Goal: Task Accomplishment & Management: Use online tool/utility

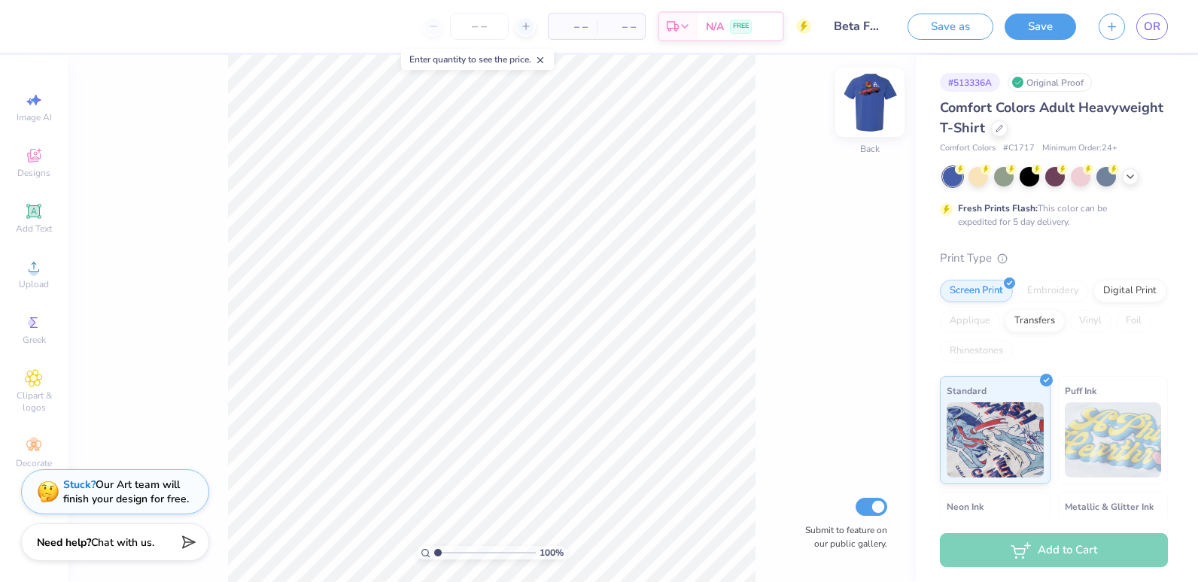
click at [865, 102] on img at bounding box center [870, 102] width 60 height 60
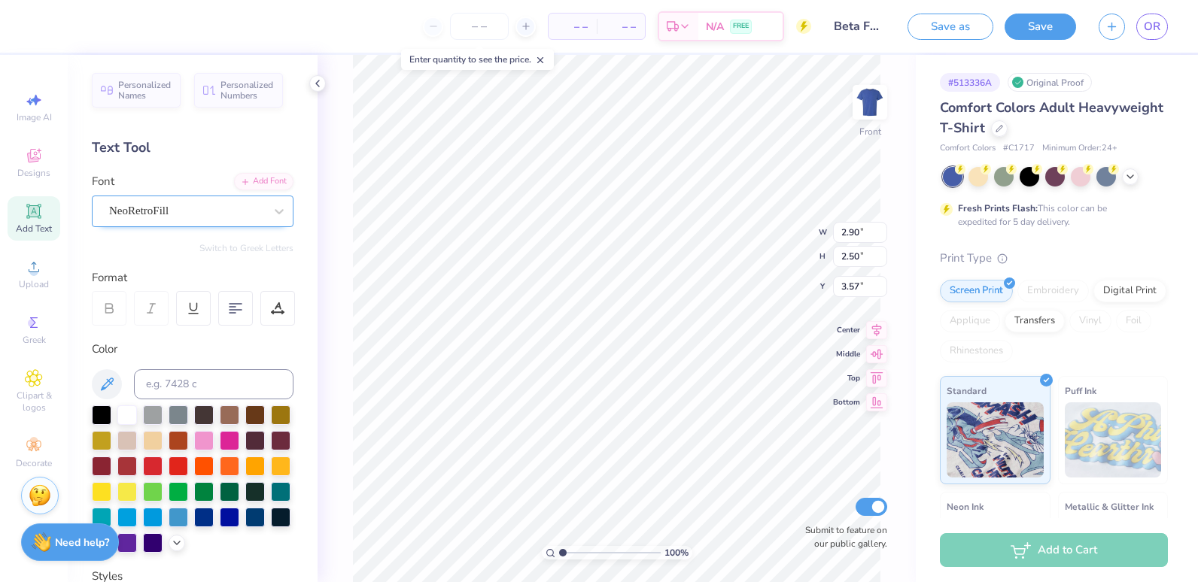
click at [229, 208] on div "NeoRetroFill" at bounding box center [187, 210] width 158 height 23
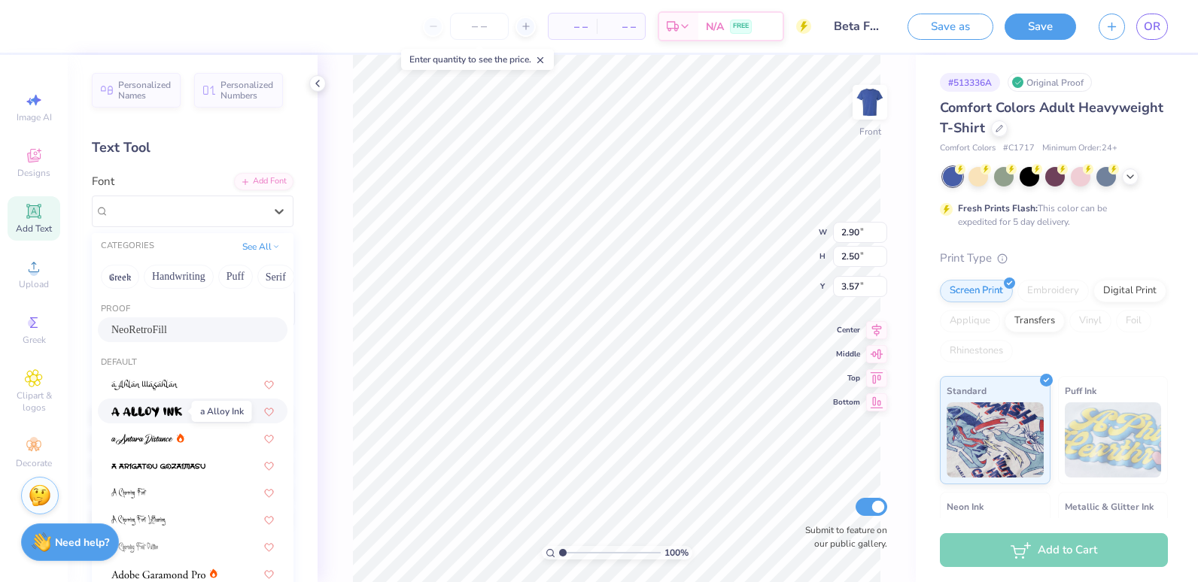
click at [165, 409] on img at bounding box center [146, 412] width 71 height 11
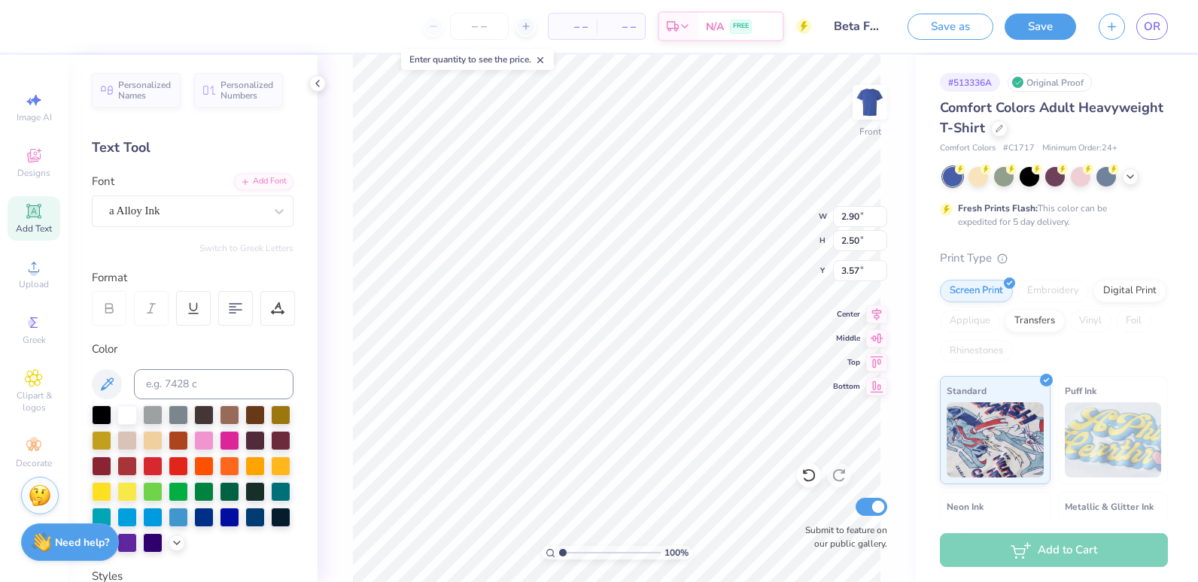
type input "2.71"
type input "2.68"
type input "3.48"
click at [175, 419] on div at bounding box center [179, 414] width 20 height 20
click at [130, 415] on div at bounding box center [127, 414] width 20 height 20
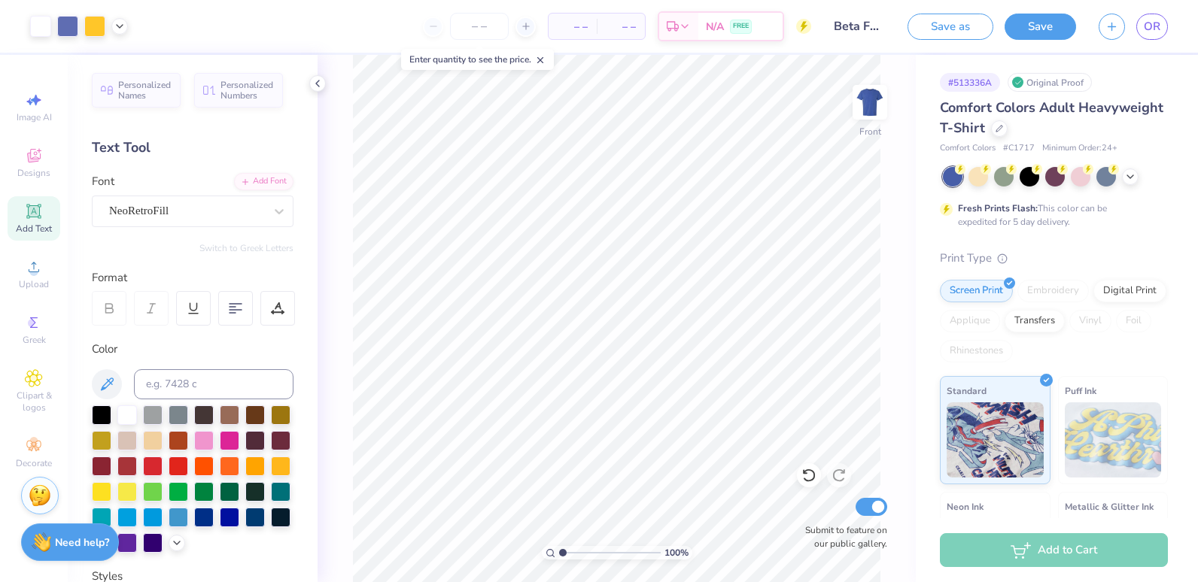
click at [861, 102] on img at bounding box center [870, 102] width 30 height 30
click at [1129, 175] on polyline at bounding box center [1130, 175] width 6 height 3
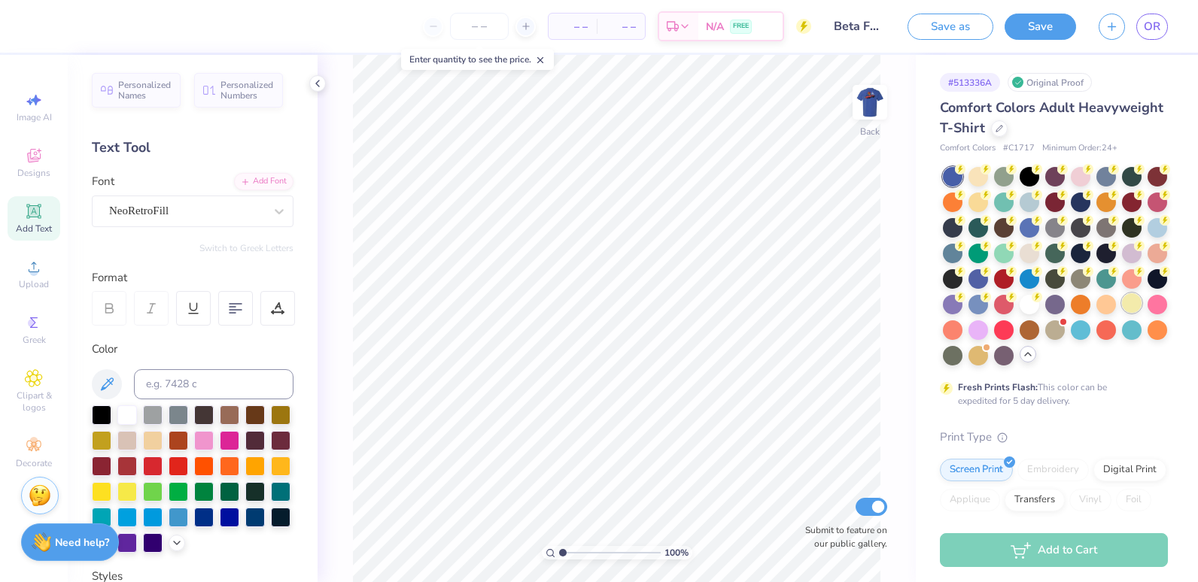
click at [1122, 313] on div at bounding box center [1132, 303] width 20 height 20
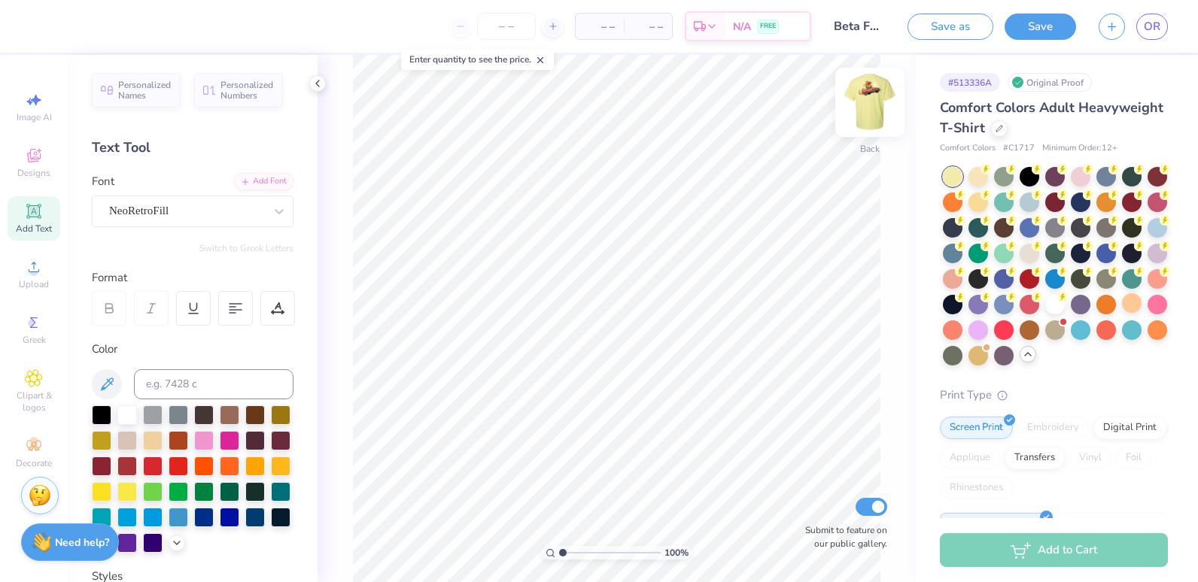
click at [873, 101] on img at bounding box center [870, 102] width 60 height 60
click at [100, 408] on div at bounding box center [102, 414] width 20 height 20
click at [267, 203] on div at bounding box center [279, 211] width 27 height 27
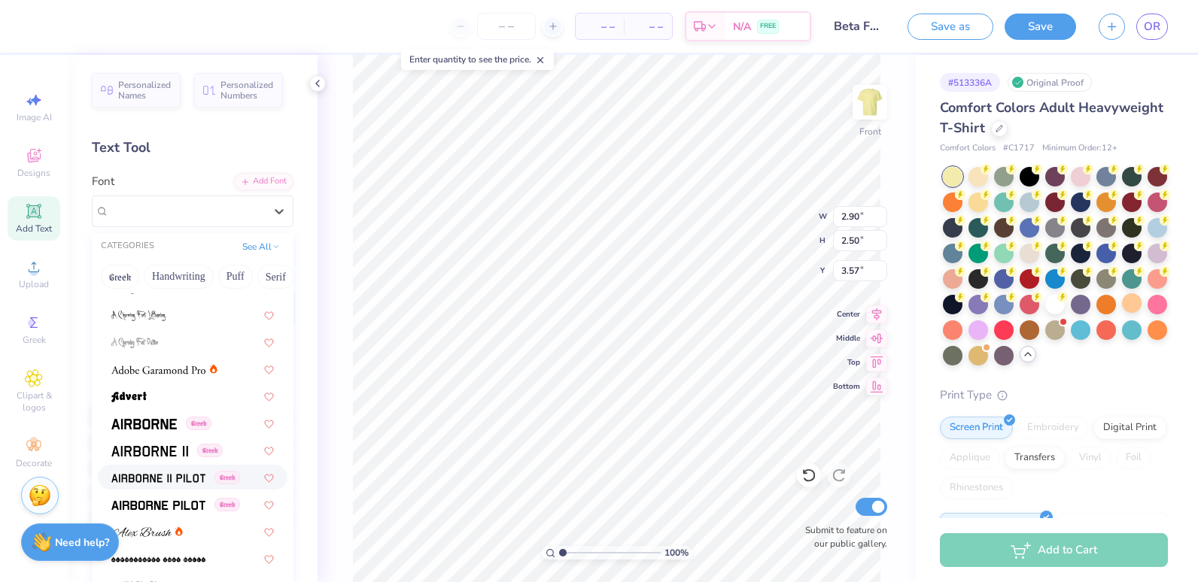
scroll to position [204, 0]
click at [157, 451] on img at bounding box center [149, 452] width 77 height 11
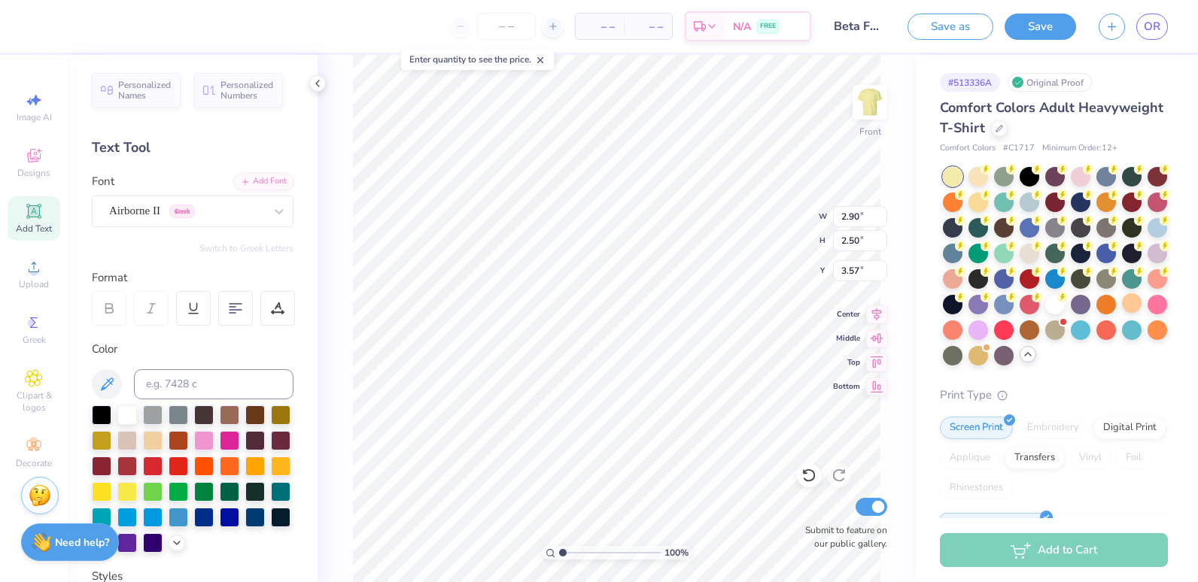
type input "2.51"
type input "2.60"
type input "3.52"
click at [247, 206] on div "Airborne II Greek" at bounding box center [187, 210] width 158 height 23
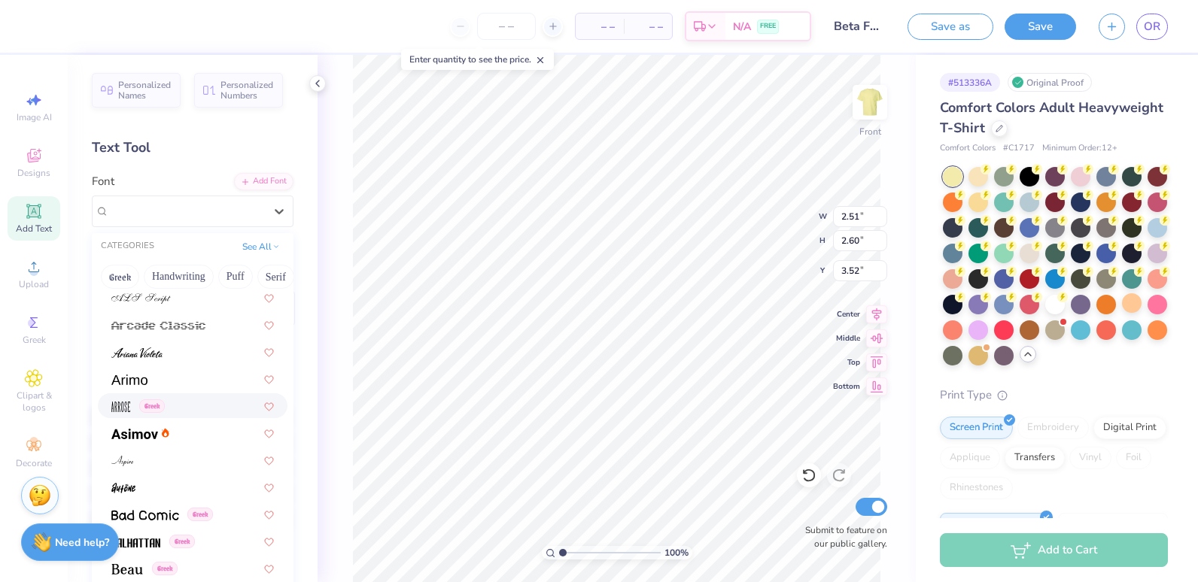
scroll to position [493, 0]
click at [150, 437] on img at bounding box center [134, 434] width 47 height 11
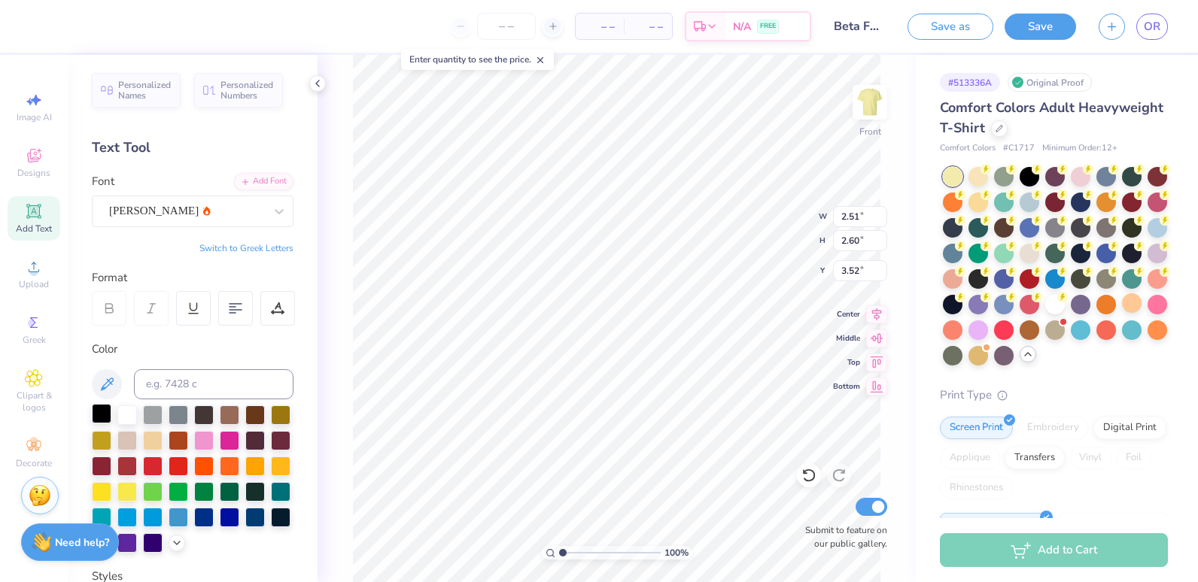
type input "2.24"
type input "2.61"
type input "2.33"
type input "2.72"
type input "3.32"
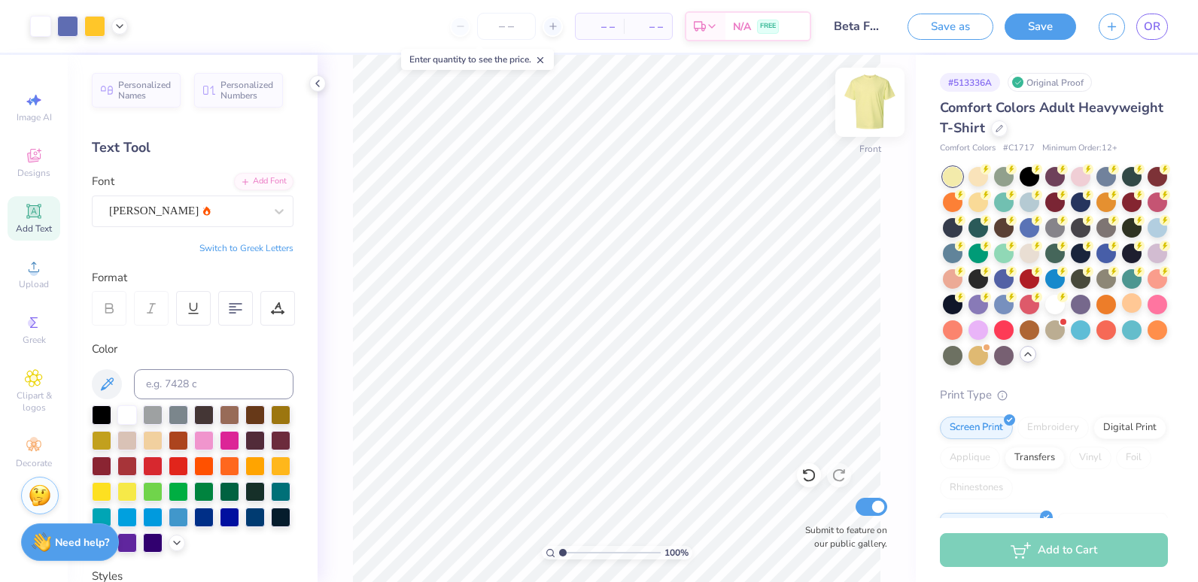
click at [873, 109] on img at bounding box center [870, 102] width 60 height 60
click at [49, 233] on span "Add Text" at bounding box center [34, 229] width 36 height 12
click at [50, 212] on div "Add Text" at bounding box center [34, 218] width 53 height 44
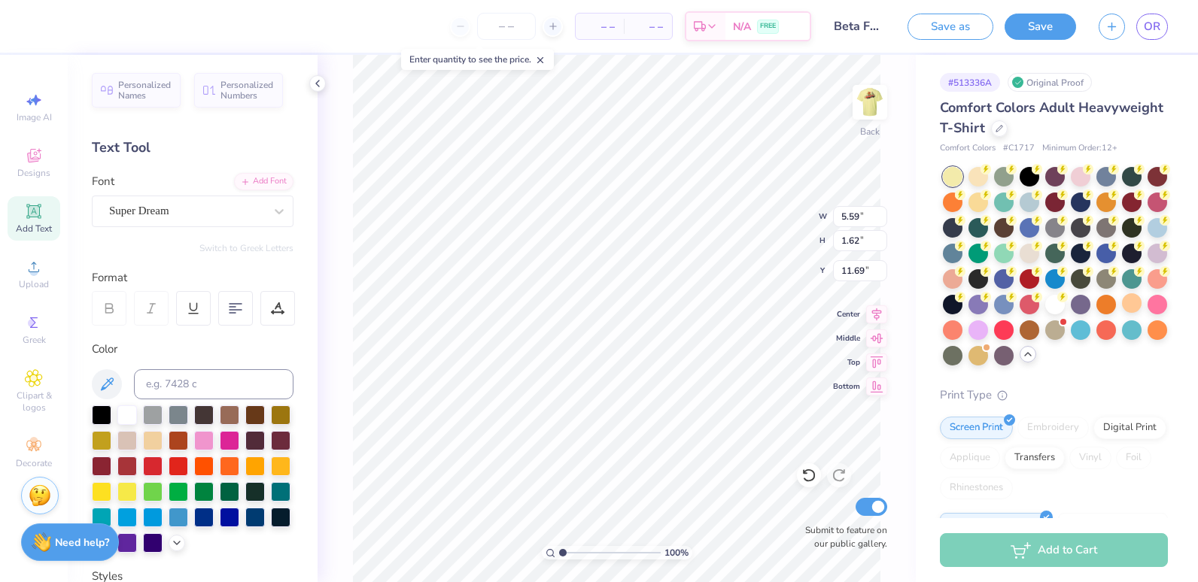
scroll to position [12, 2]
type textarea "B"
click at [272, 216] on icon at bounding box center [279, 211] width 15 height 15
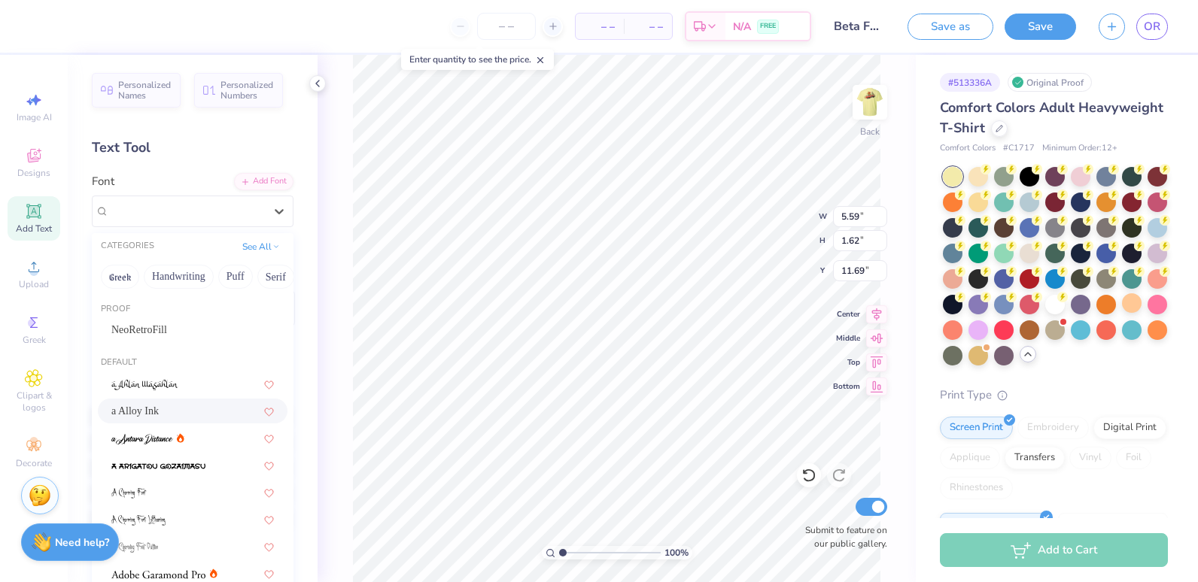
click at [160, 403] on div "a Alloy Ink" at bounding box center [193, 411] width 190 height 25
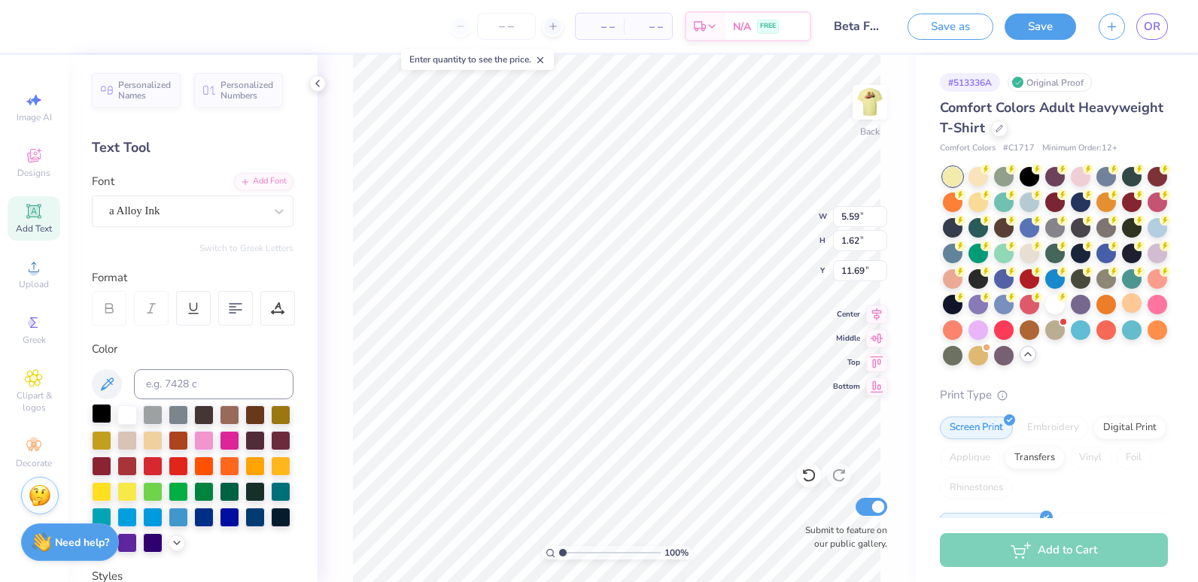
click at [105, 412] on div at bounding box center [102, 414] width 20 height 20
type input "3.24"
type textarea "Beta Theta PI"
click at [200, 216] on div "a Alloy Ink" at bounding box center [187, 210] width 158 height 23
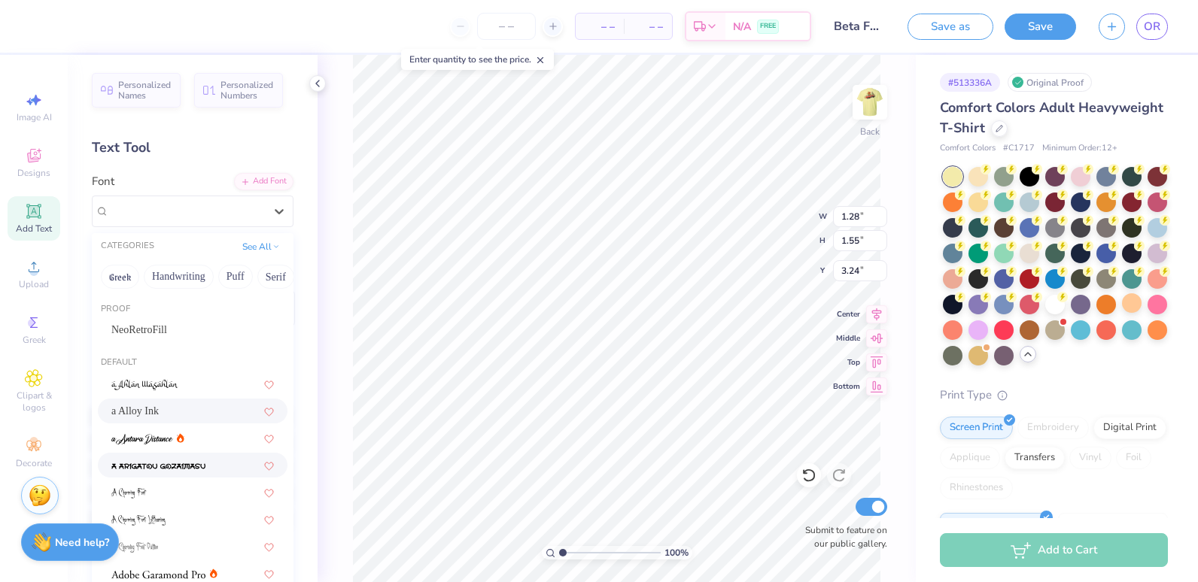
click at [163, 458] on span at bounding box center [158, 465] width 94 height 16
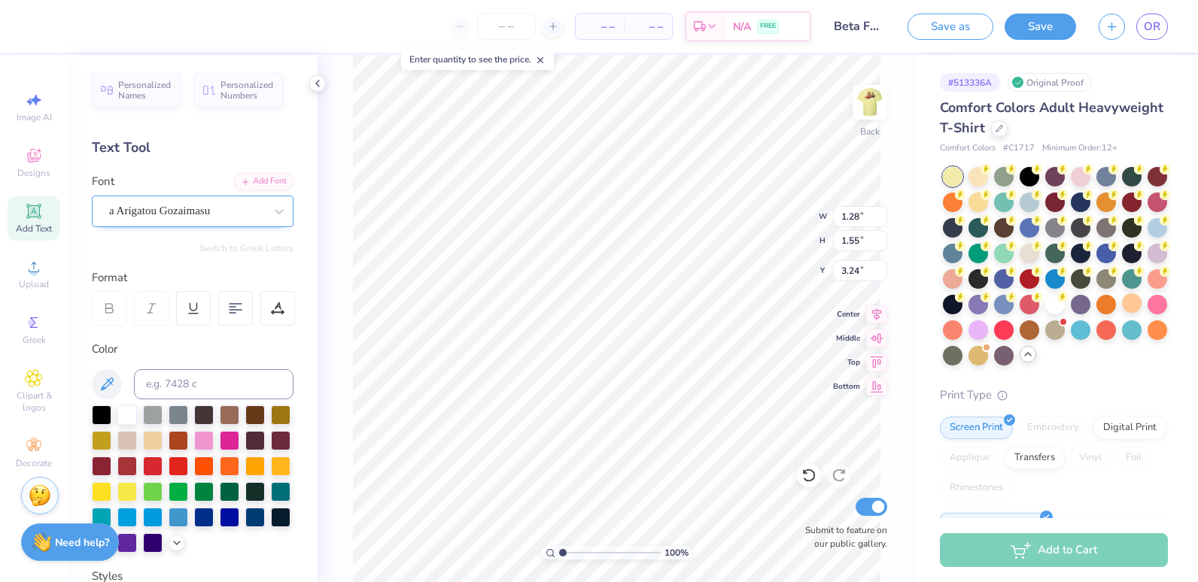
click at [250, 208] on div "a Arigatou Gozaimasu" at bounding box center [187, 210] width 158 height 23
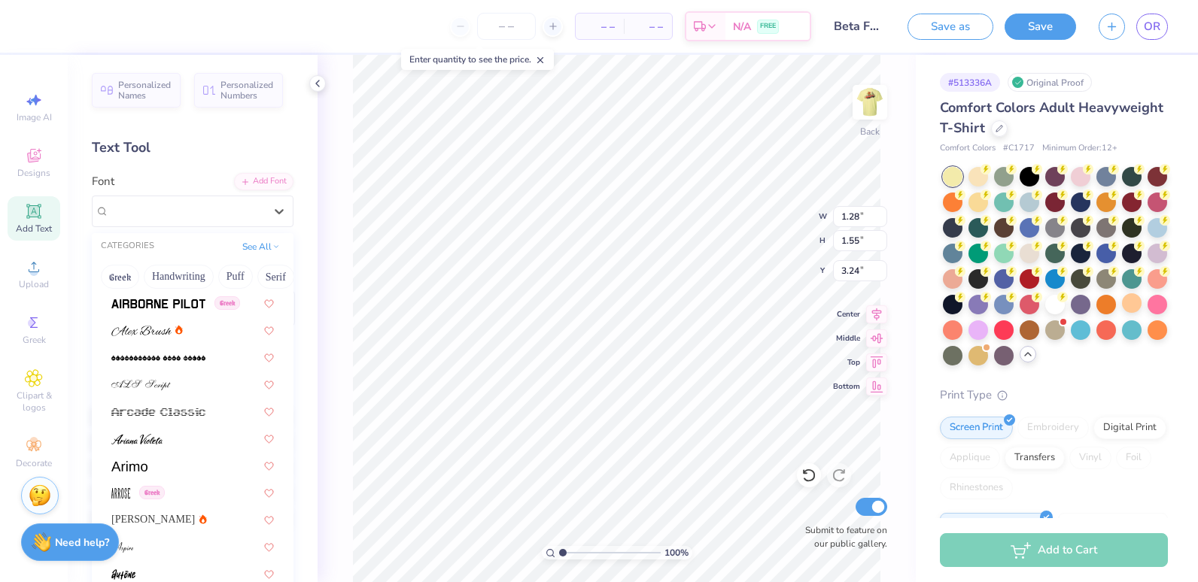
scroll to position [415, 0]
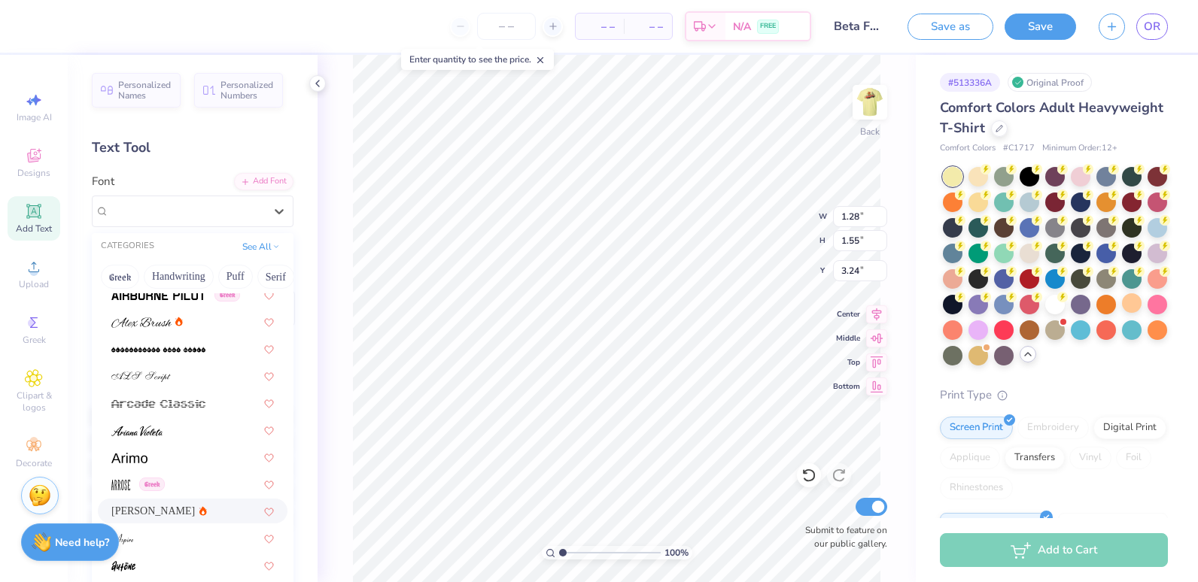
click at [134, 511] on span "[PERSON_NAME]" at bounding box center [153, 511] width 84 height 16
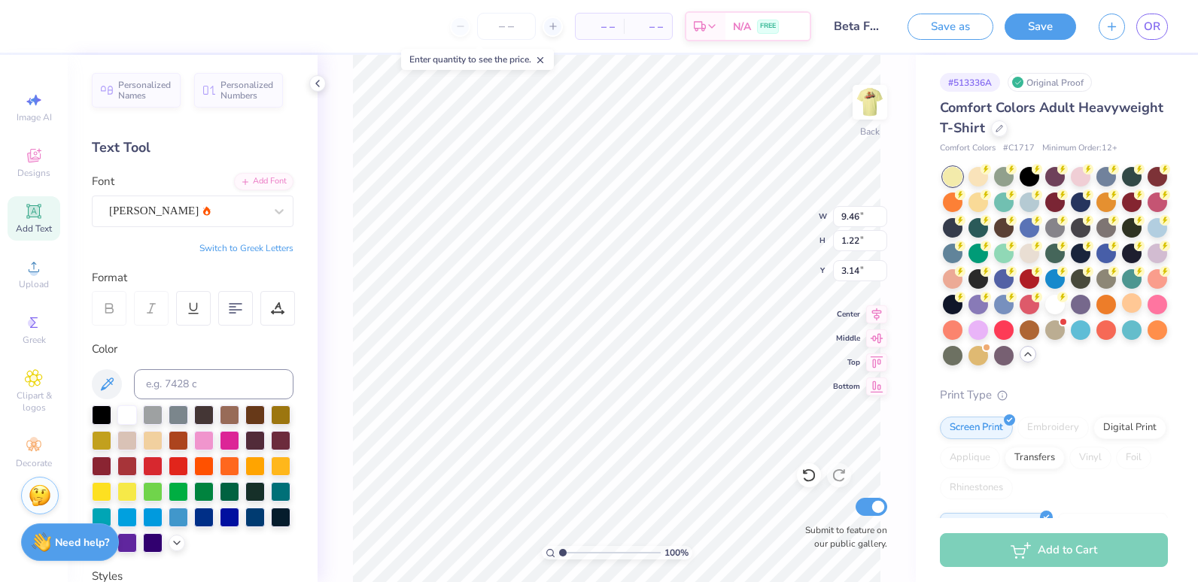
type input "9.46"
type input "1.22"
type input "6.64"
type input "0.85"
type input "1.49"
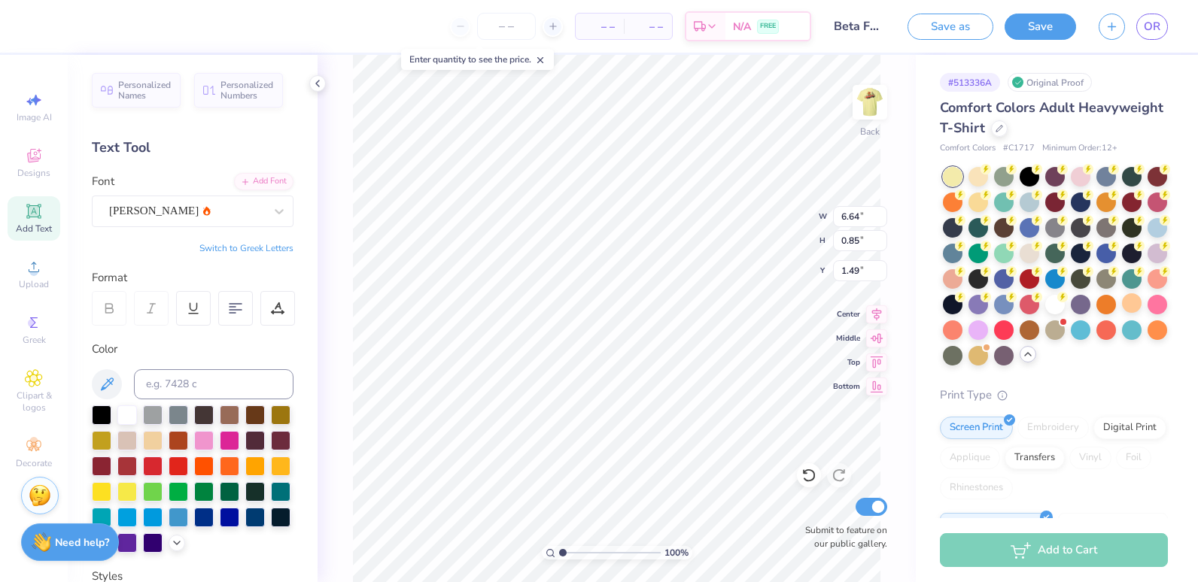
click at [254, 243] on button "Switch to Greek Letters" at bounding box center [246, 248] width 94 height 12
type input "7.18"
type input "1.03"
type input "1.40"
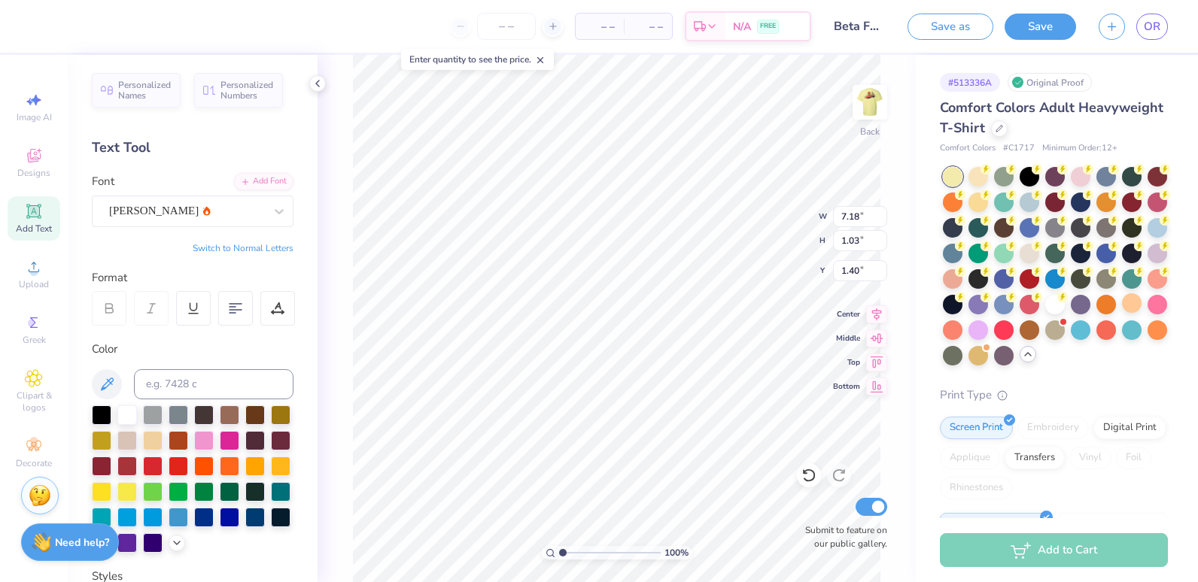
type textarea "Β0Π"
type input "2.59"
type input "3.00"
click at [220, 205] on div "[PERSON_NAME]" at bounding box center [187, 210] width 158 height 23
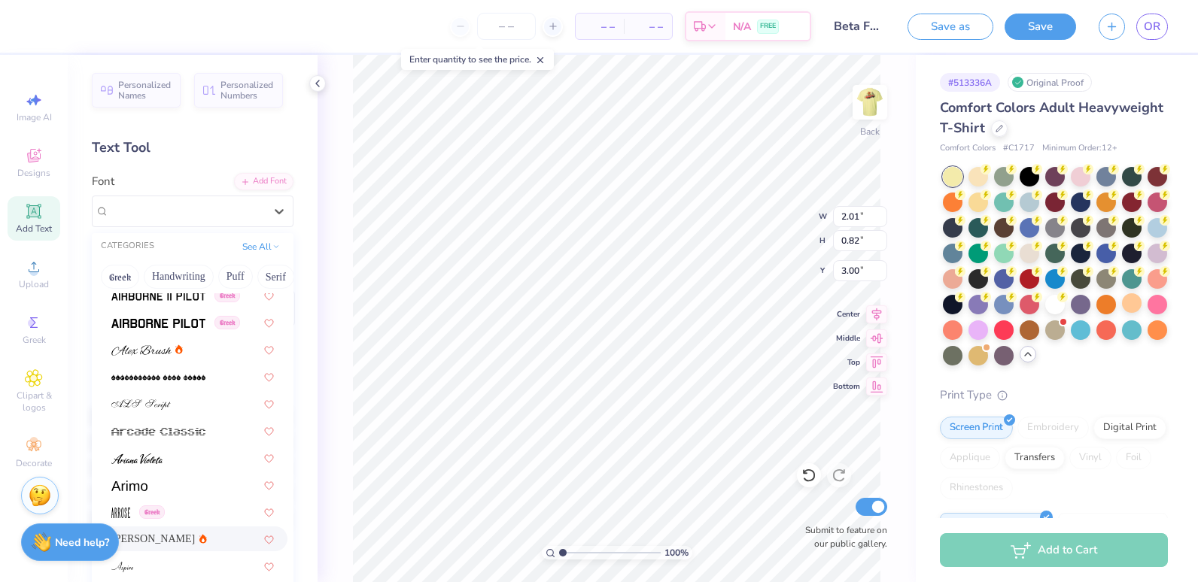
scroll to position [387, 0]
click at [176, 456] on div at bounding box center [192, 457] width 163 height 16
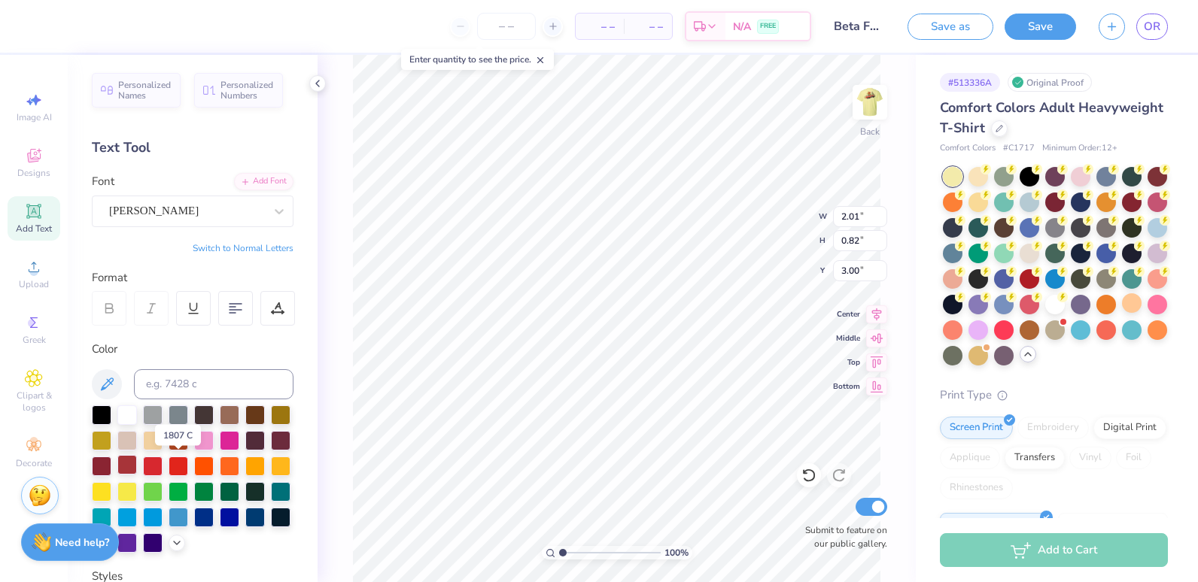
type input "1.74"
type input "0.88"
type input "2.97"
click at [224, 217] on div "[PERSON_NAME]" at bounding box center [187, 210] width 158 height 23
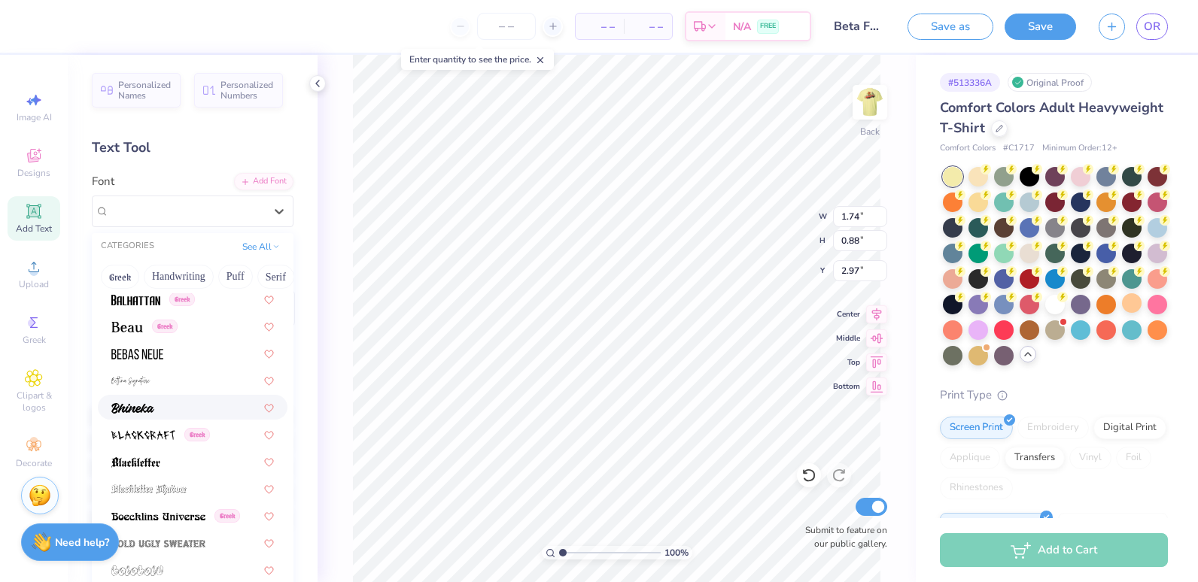
scroll to position [749, 0]
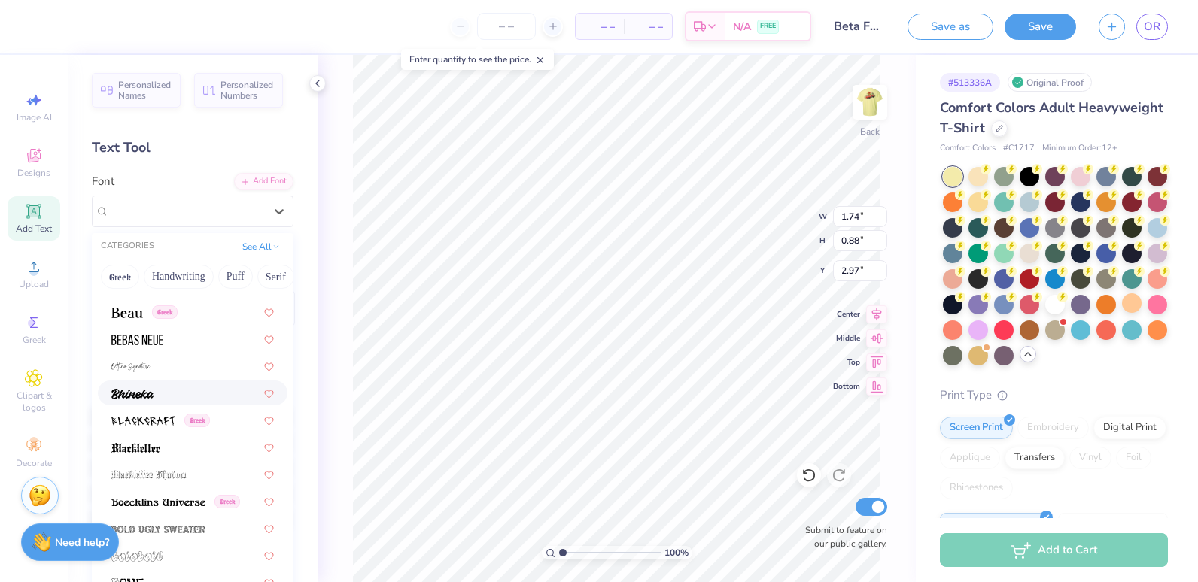
click at [168, 393] on div at bounding box center [192, 393] width 163 height 16
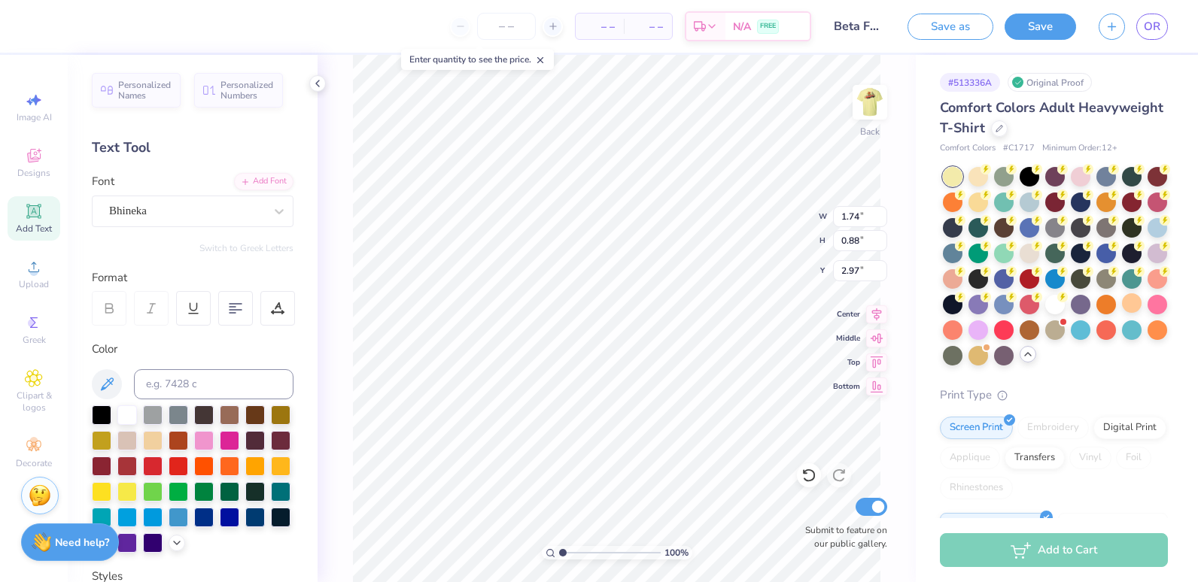
type input "1.65"
type input "0.77"
type input "3.02"
click at [223, 219] on div "Bhineka" at bounding box center [187, 210] width 158 height 23
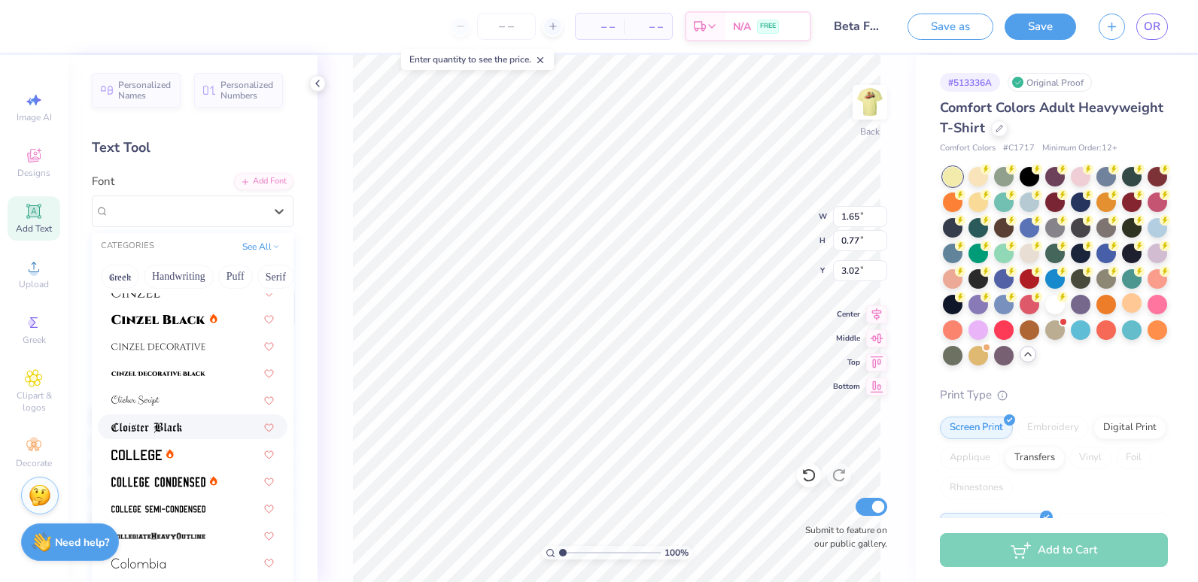
scroll to position [1932, 0]
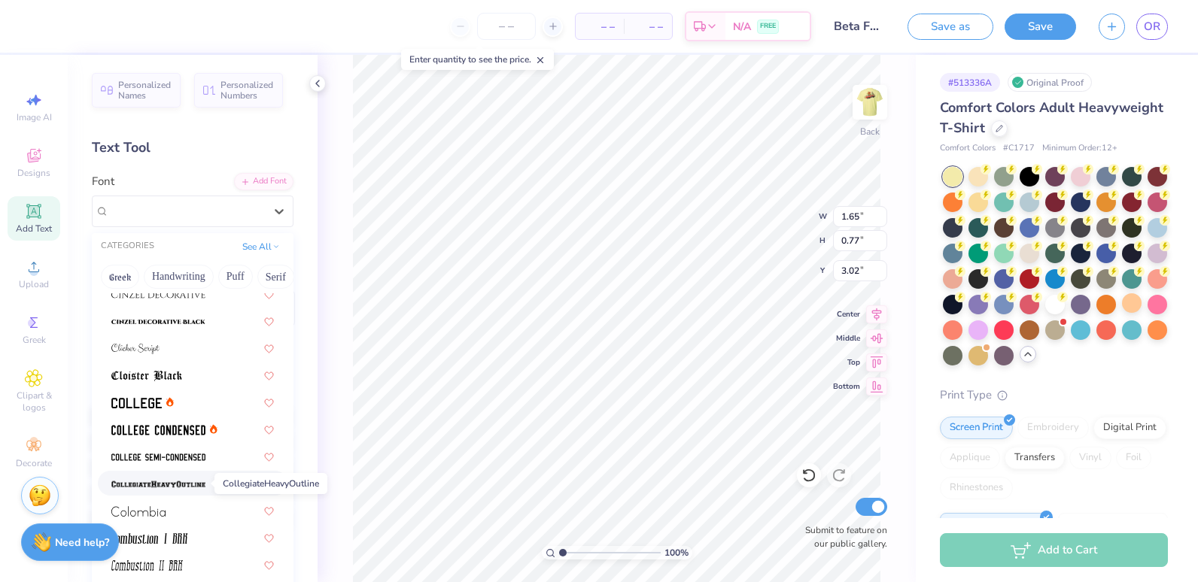
click at [163, 483] on img at bounding box center [158, 484] width 94 height 11
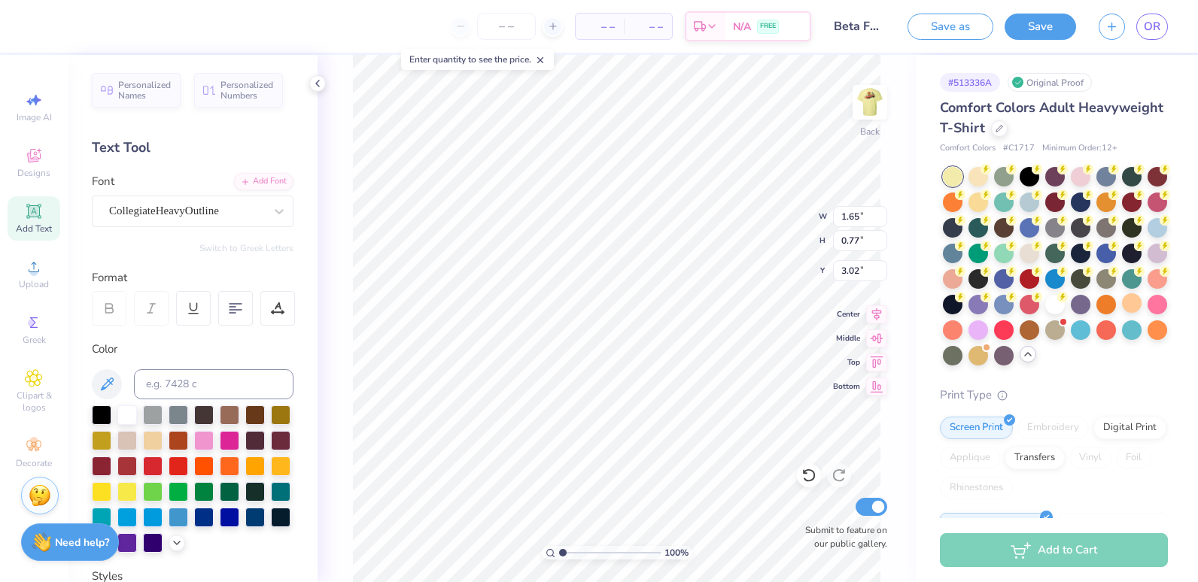
type input "1.97"
type input "0.84"
type input "2.99"
click at [251, 187] on div "Add Font" at bounding box center [263, 180] width 59 height 17
click at [212, 199] on div "CollegiateHeavyOutline" at bounding box center [193, 212] width 202 height 32
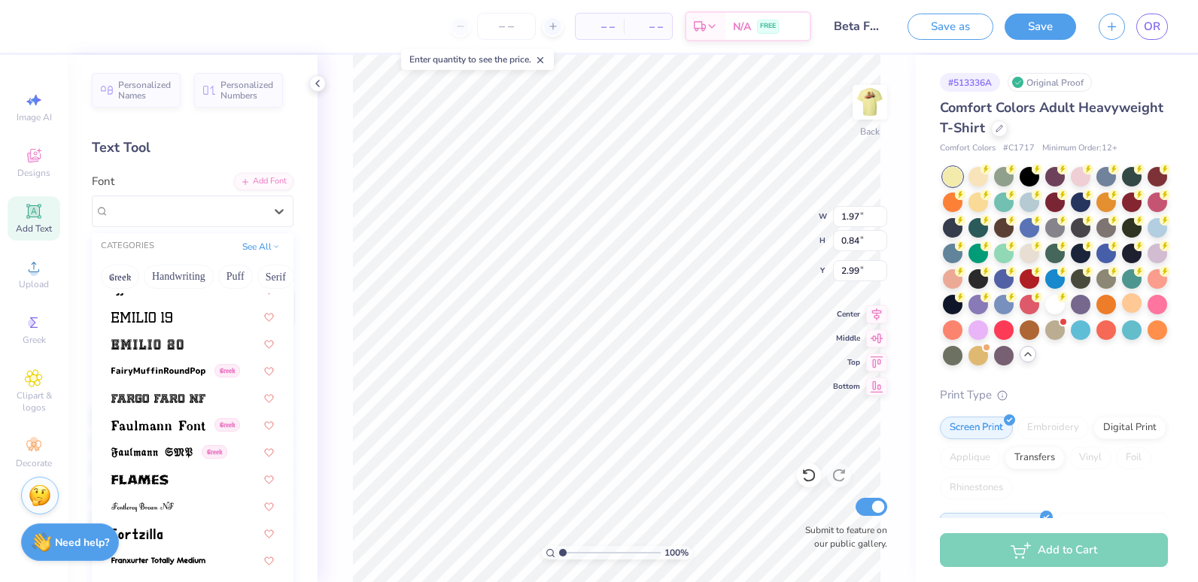
scroll to position [3127, 0]
click at [156, 476] on img at bounding box center [139, 481] width 57 height 11
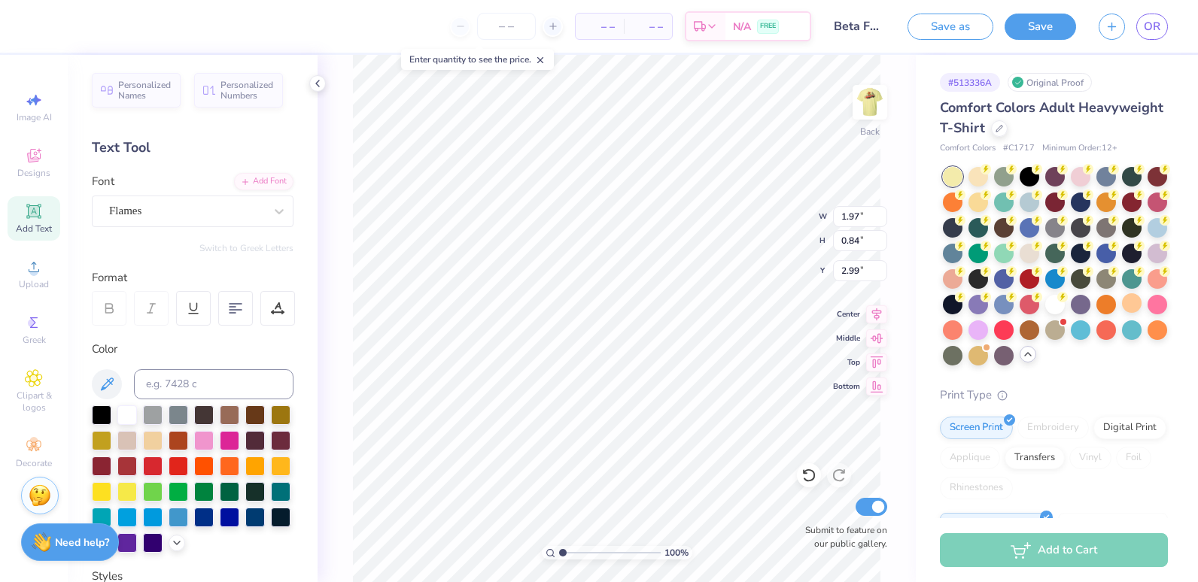
type input "2.60"
type input "0.95"
type input "2.93"
click at [208, 219] on div "Flames" at bounding box center [187, 210] width 158 height 23
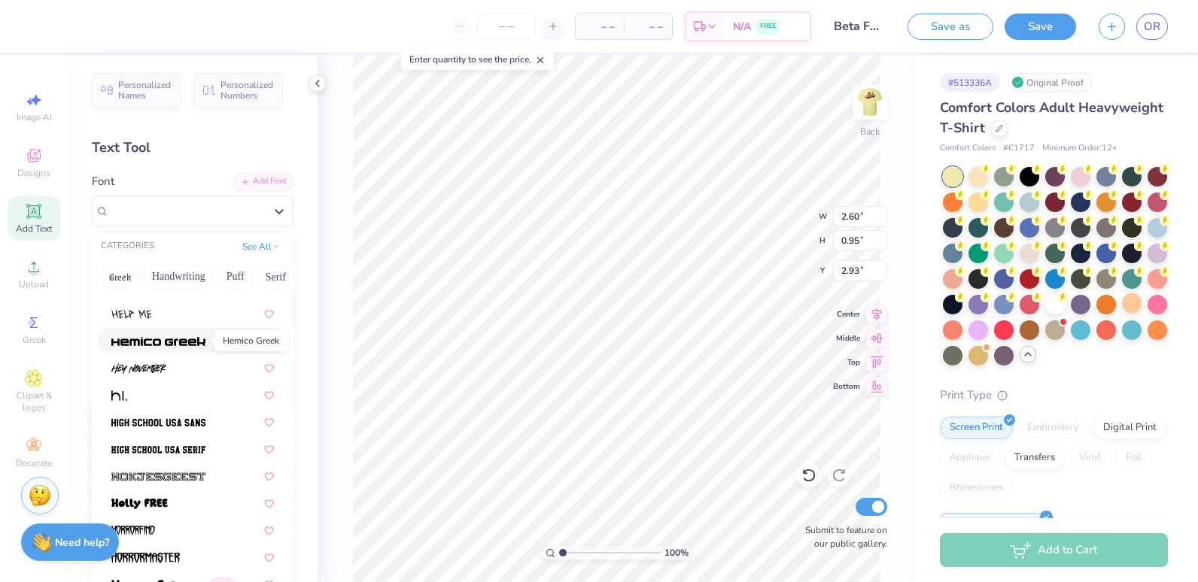
scroll to position [3754, 0]
click at [185, 504] on div at bounding box center [192, 504] width 163 height 16
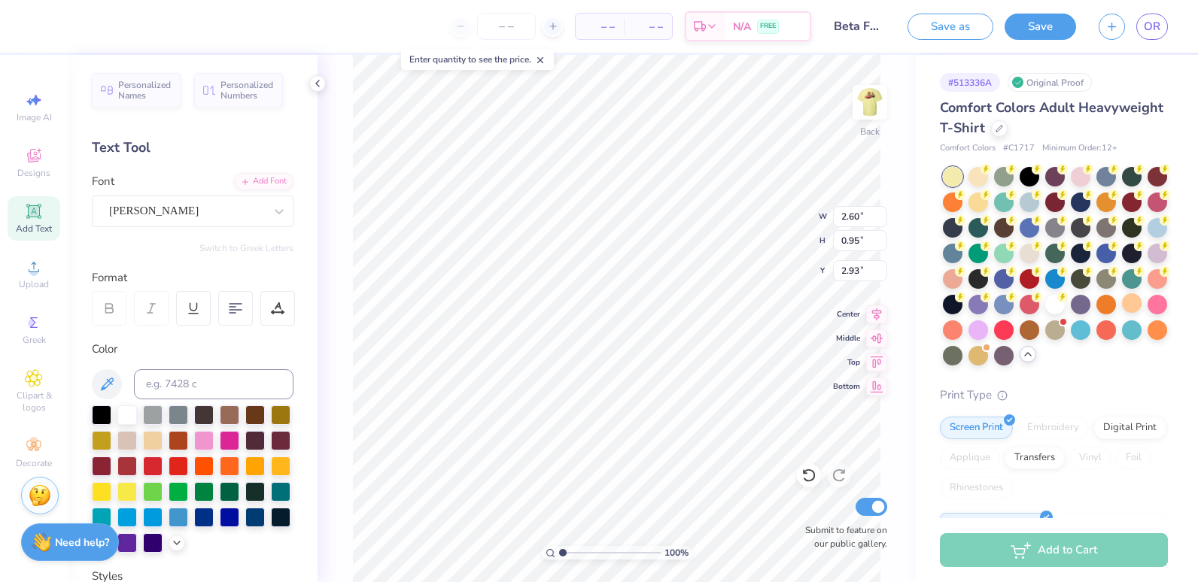
type input "1.96"
type input "0.78"
type input "3.02"
click at [251, 210] on div "[PERSON_NAME]" at bounding box center [187, 210] width 158 height 23
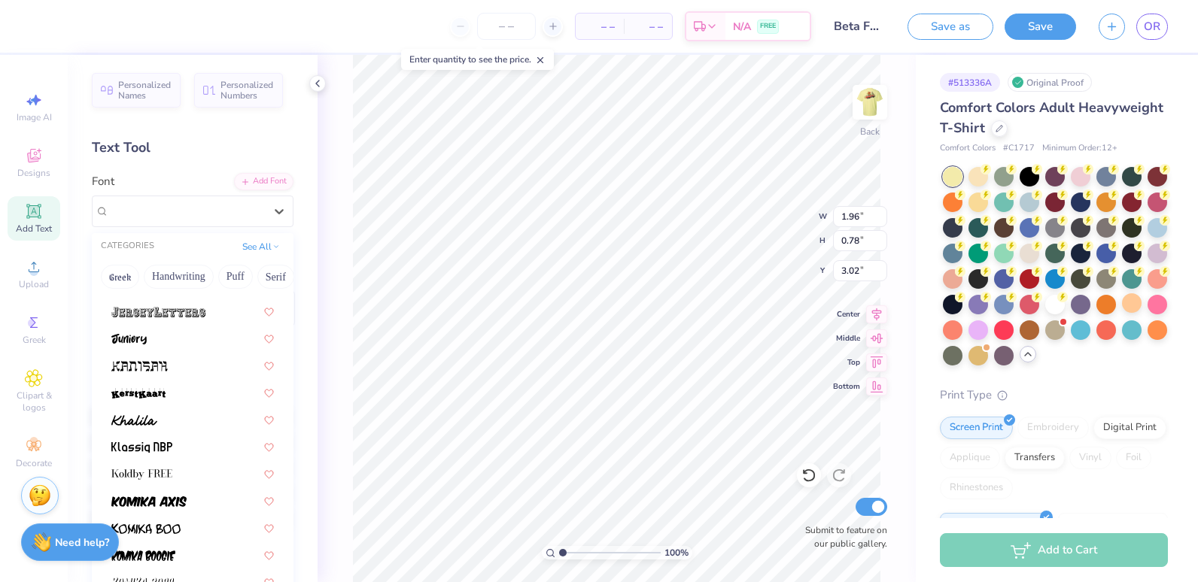
scroll to position [4472, 0]
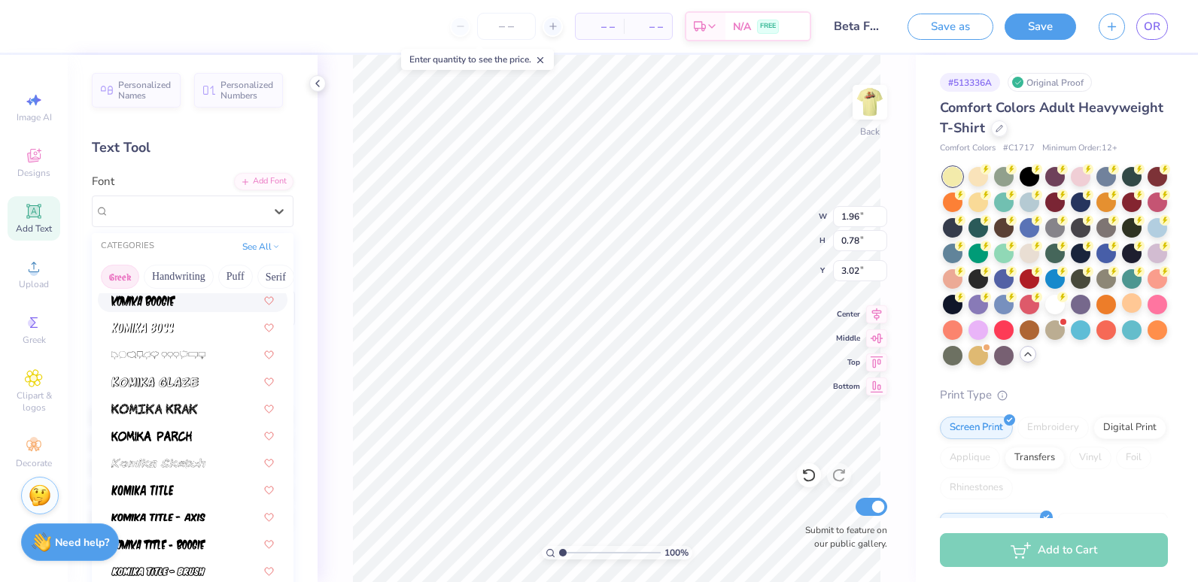
click at [117, 281] on button "Greek" at bounding box center [120, 277] width 38 height 24
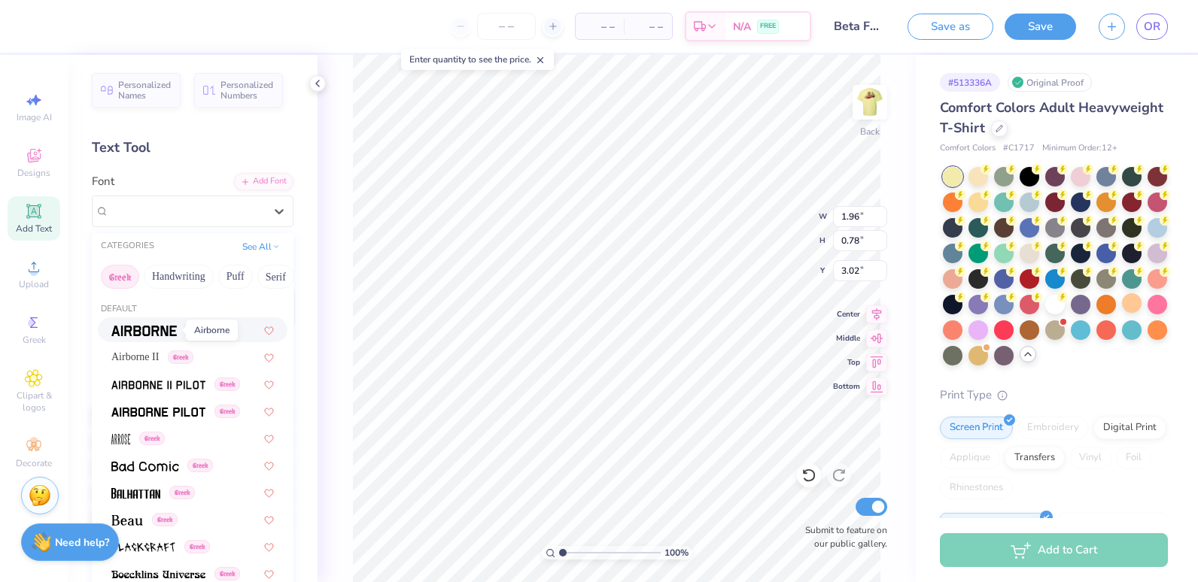
click at [131, 330] on img at bounding box center [143, 331] width 65 height 11
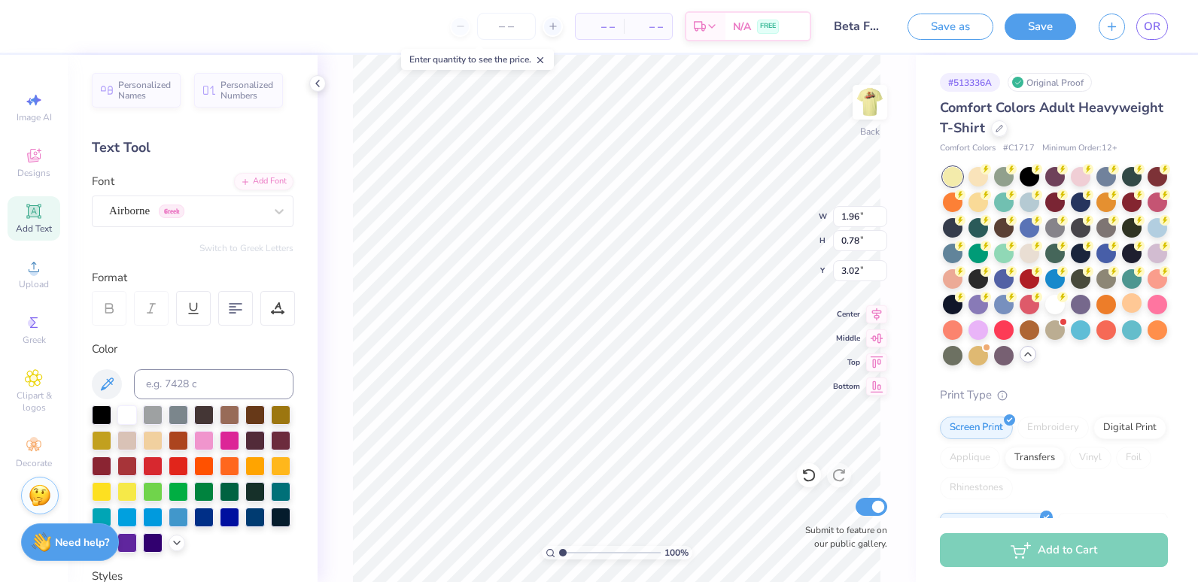
type input "2.02"
type input "0.82"
type input "3.00"
click at [873, 96] on img at bounding box center [870, 102] width 60 height 60
click at [978, 179] on div at bounding box center [978, 176] width 20 height 20
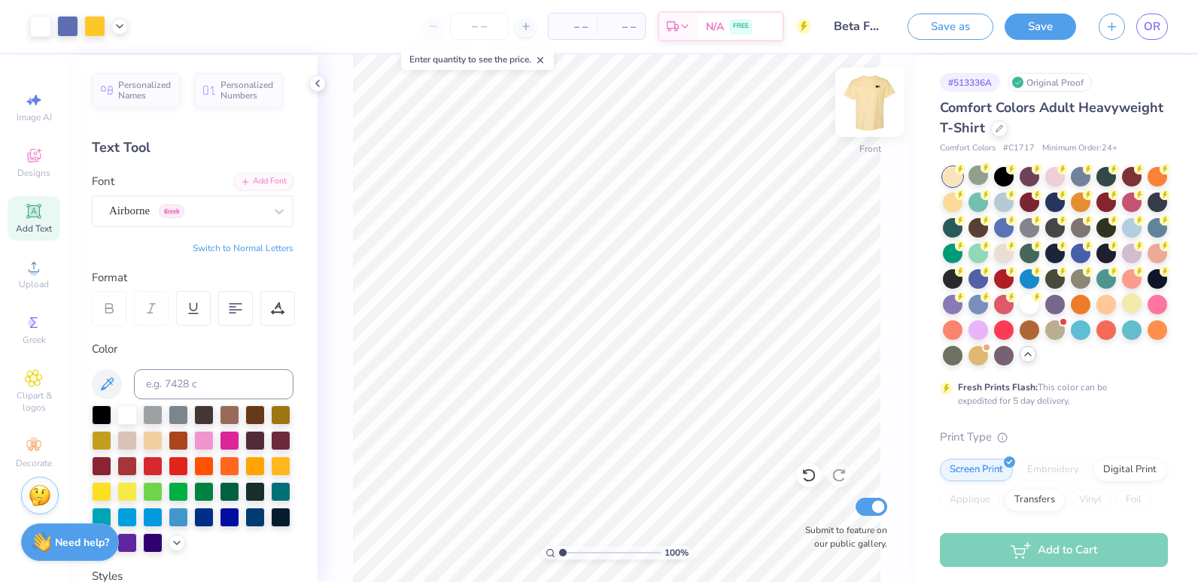
click at [876, 111] on img at bounding box center [870, 102] width 60 height 60
click at [873, 117] on img at bounding box center [870, 102] width 30 height 30
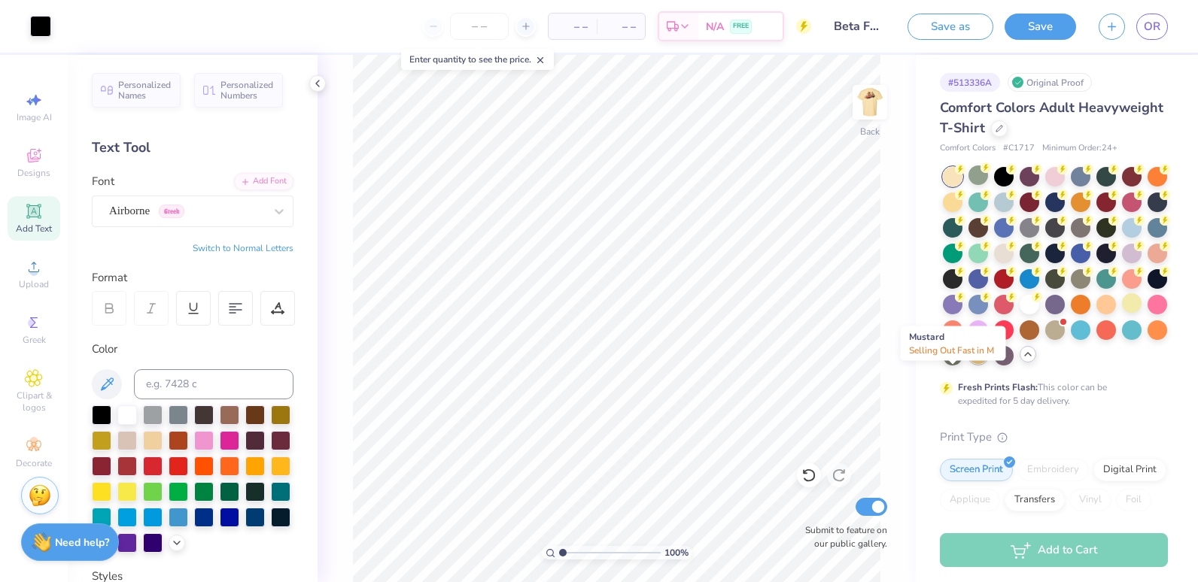
click at [968, 364] on div at bounding box center [978, 355] width 20 height 20
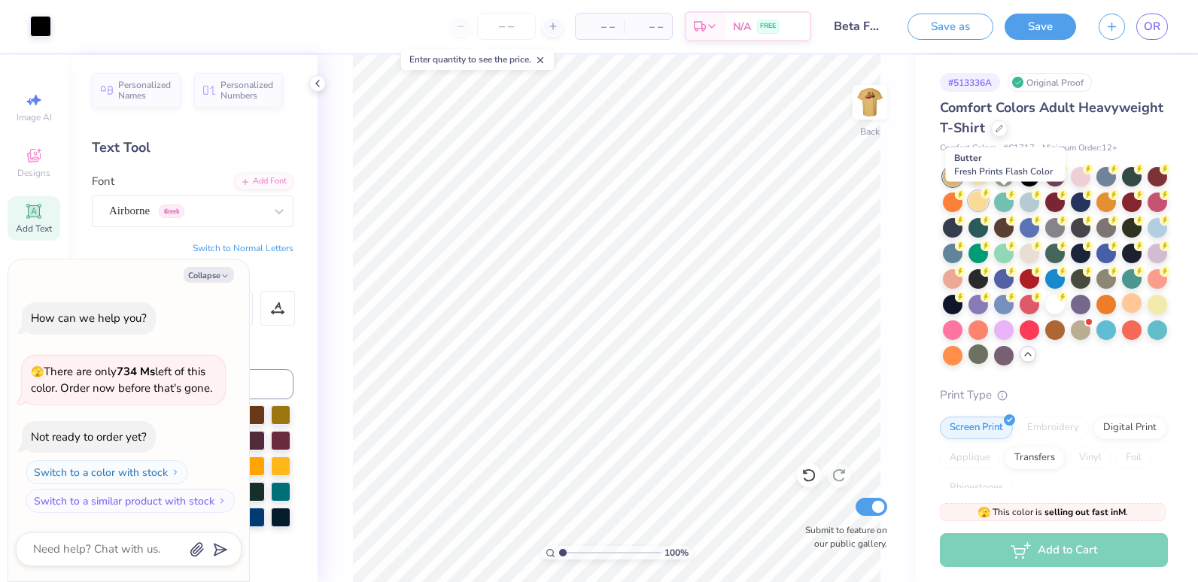
click at [988, 200] on div at bounding box center [978, 201] width 20 height 20
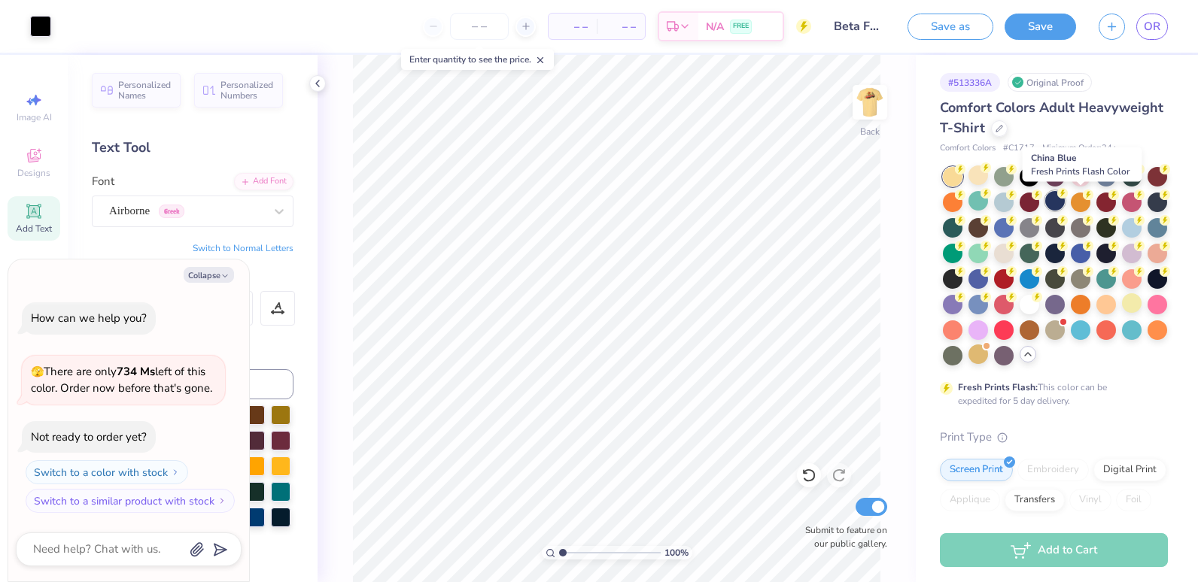
click at [1065, 201] on div at bounding box center [1055, 201] width 20 height 20
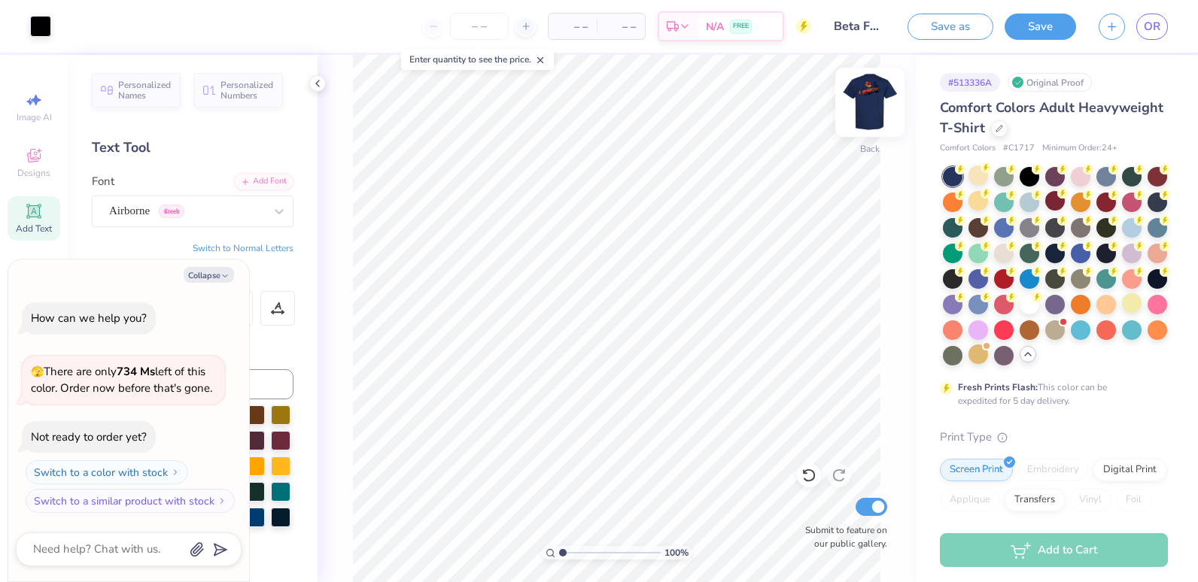
click at [877, 103] on img at bounding box center [870, 102] width 60 height 60
click at [265, 269] on div "Format" at bounding box center [193, 277] width 203 height 17
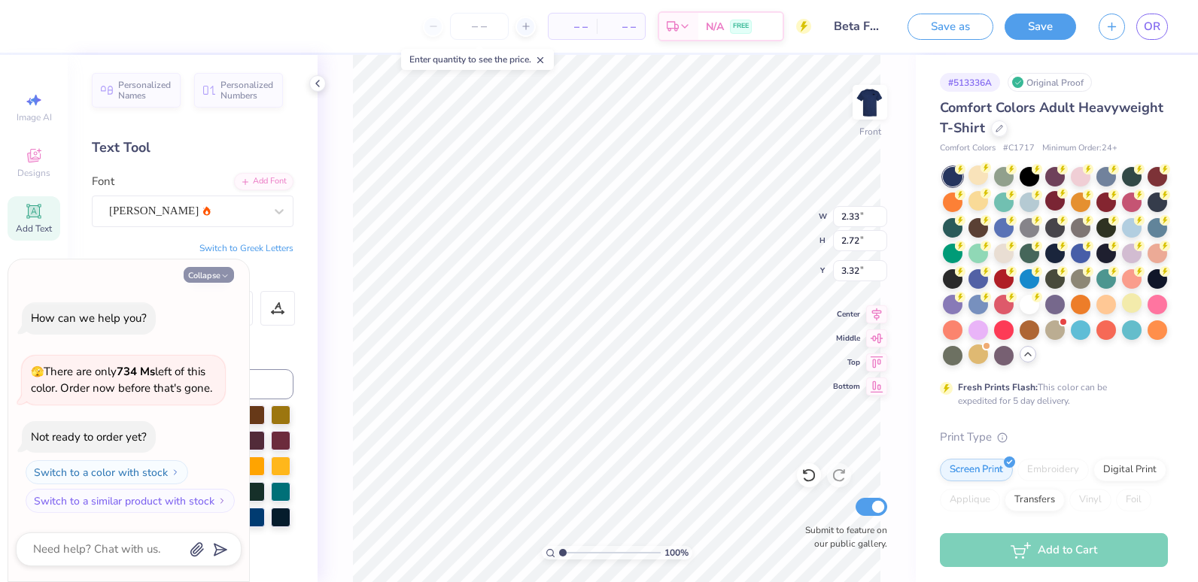
click at [221, 275] on icon "button" at bounding box center [224, 276] width 9 height 9
type textarea "x"
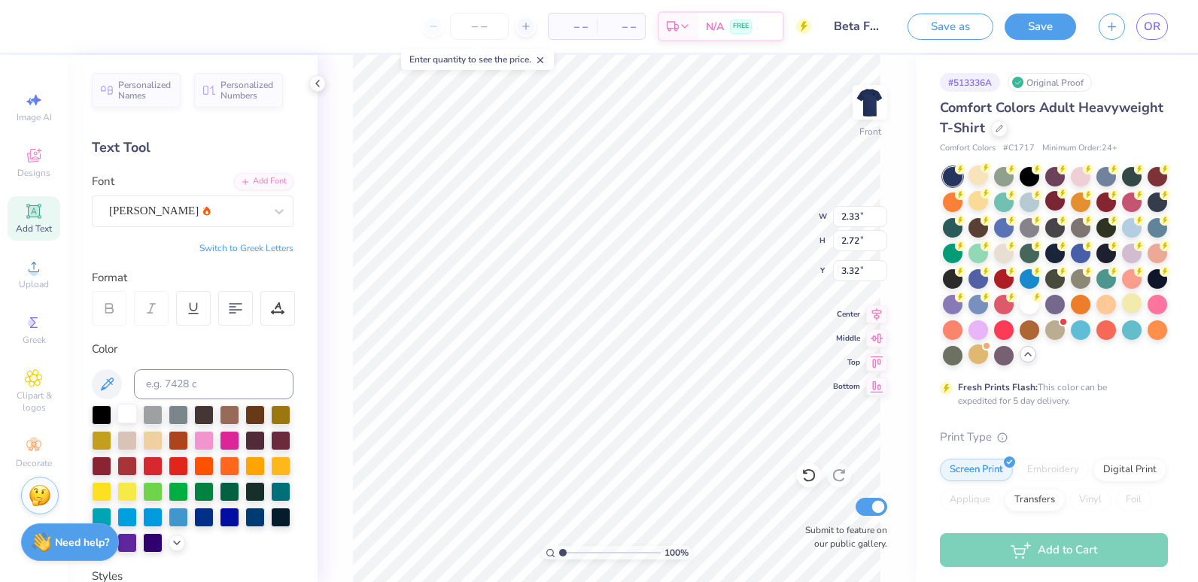
click at [129, 417] on div at bounding box center [127, 414] width 20 height 20
click at [873, 94] on img at bounding box center [870, 102] width 60 height 60
click at [129, 415] on div at bounding box center [127, 414] width 20 height 20
click at [877, 105] on img at bounding box center [870, 102] width 60 height 60
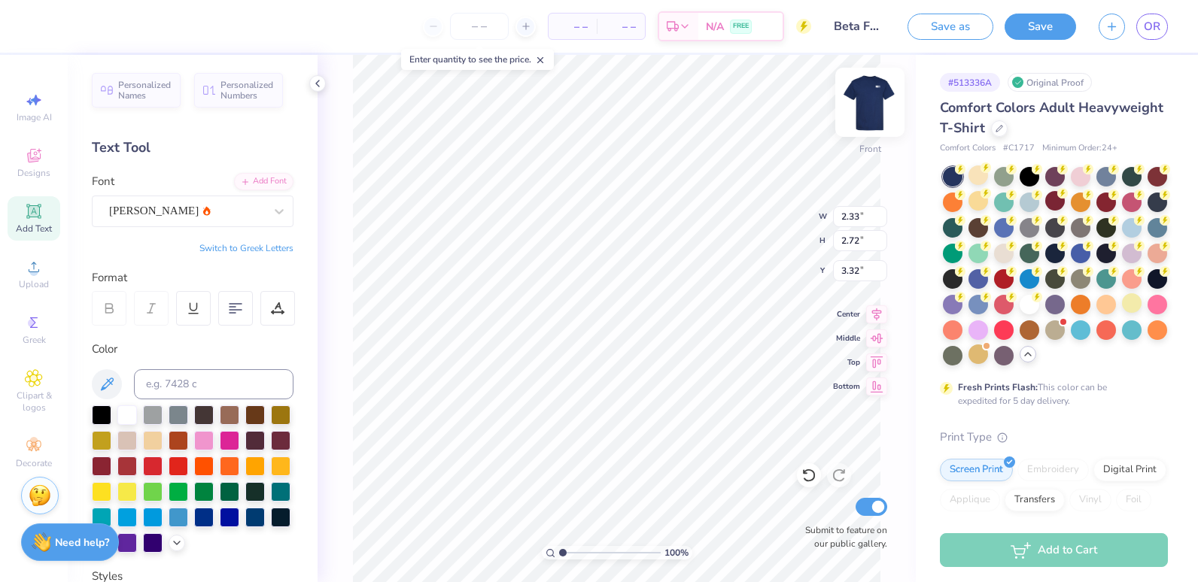
type textarea "Big Dog Ranch Rescue"
type input "3.95"
type textarea "Big Dog Ranch"
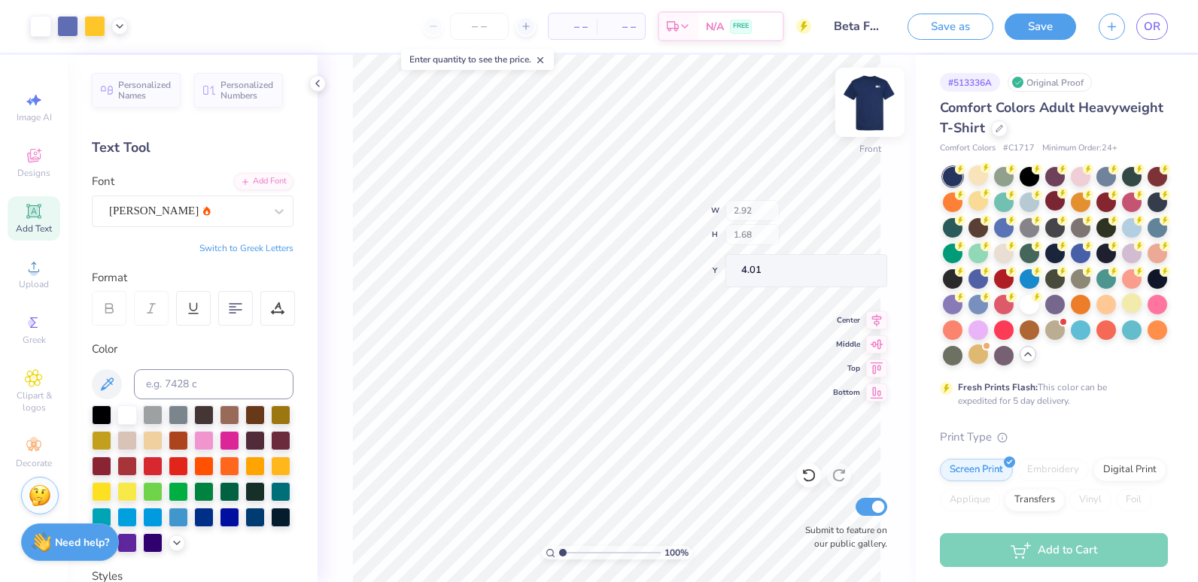
type input "4.01"
click at [874, 108] on img at bounding box center [870, 102] width 60 height 60
click at [874, 108] on img at bounding box center [870, 102] width 30 height 30
type input "4.85"
type input "6.04"
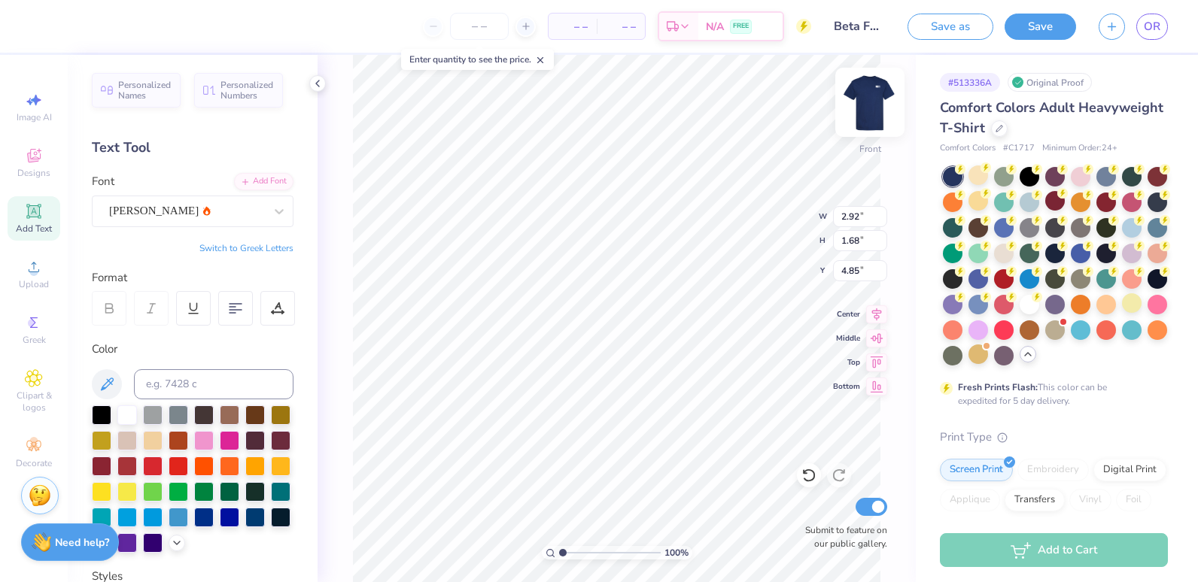
type input "4.85"
type input "11.18"
type input "7.42"
type input "3.66"
type input "3.84"
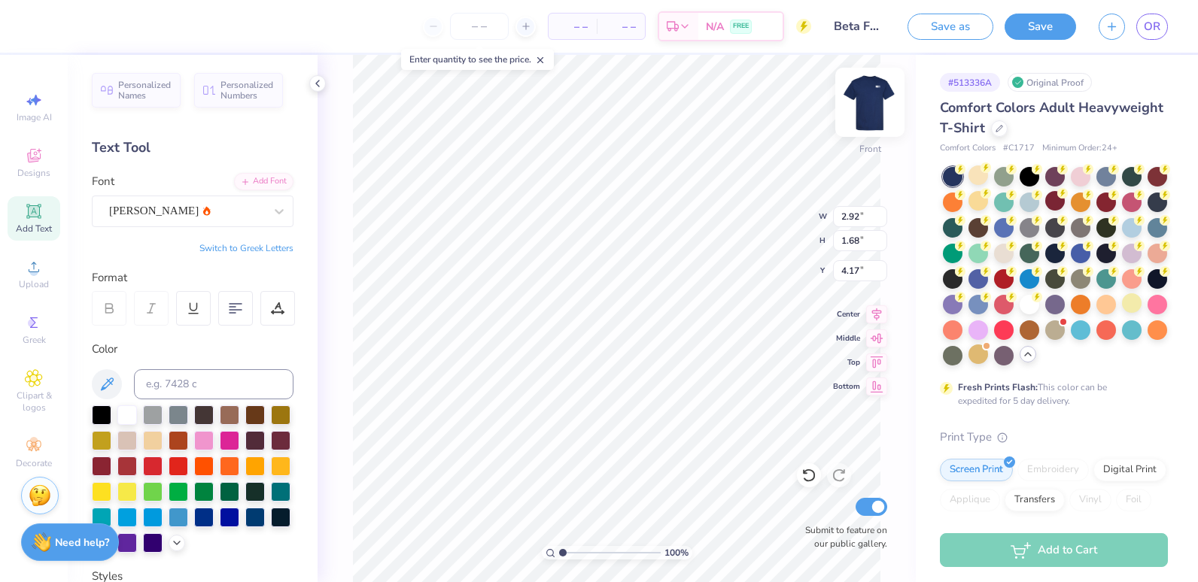
type input "4.17"
click at [48, 170] on span "Designs" at bounding box center [33, 173] width 33 height 12
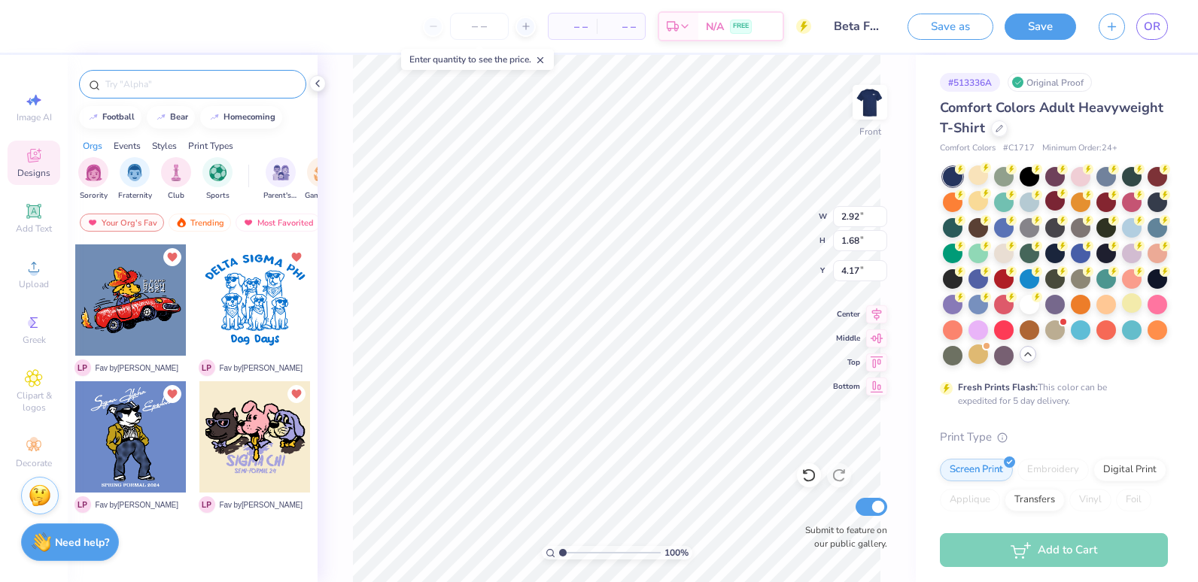
click at [175, 86] on input "text" at bounding box center [200, 84] width 193 height 15
type input "street sign"
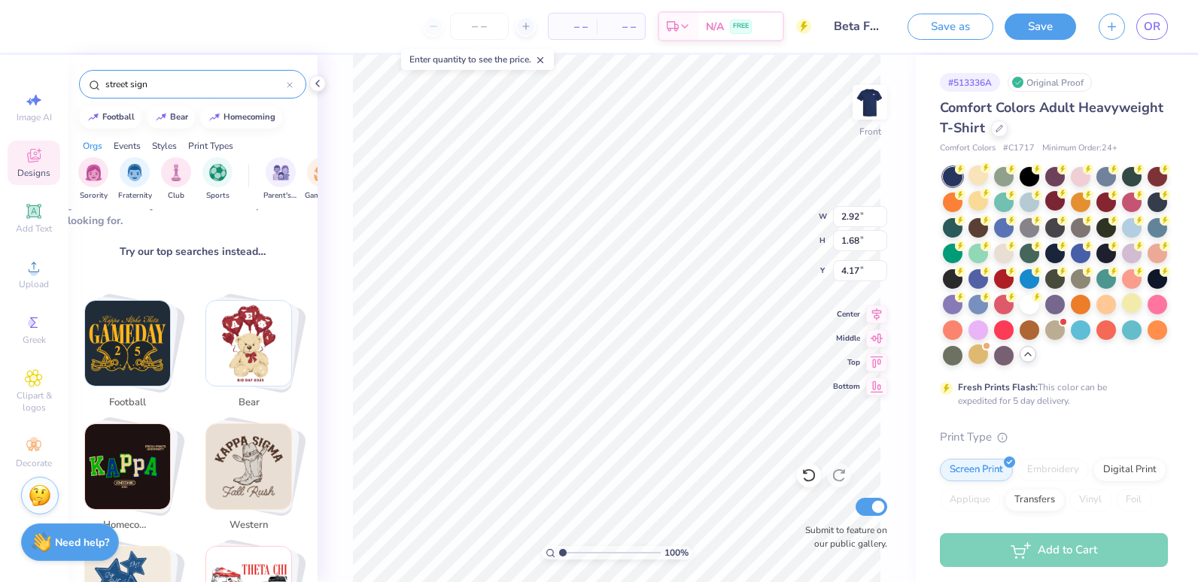
scroll to position [208, 0]
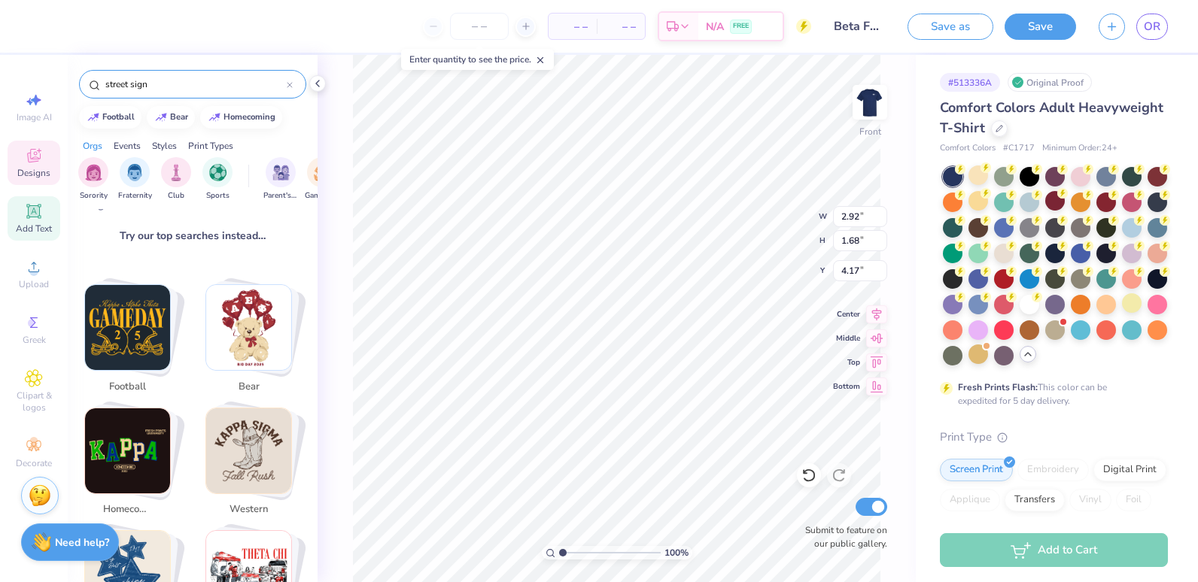
click at [35, 229] on span "Add Text" at bounding box center [34, 229] width 36 height 12
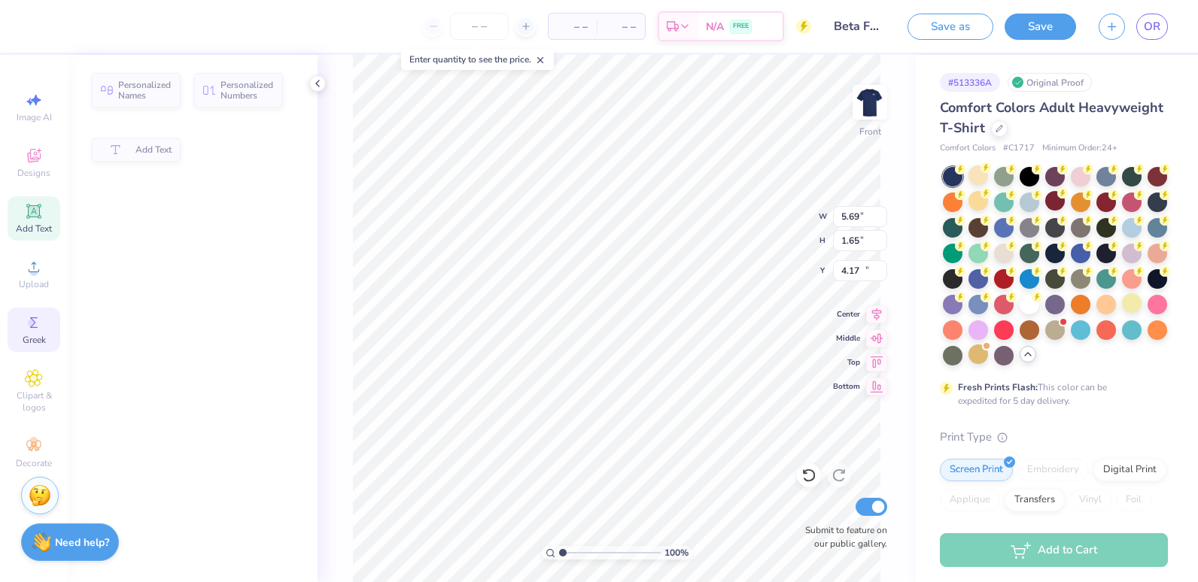
type input "5.69"
type input "1.65"
type input "12.93"
click at [34, 323] on circle at bounding box center [32, 323] width 8 height 8
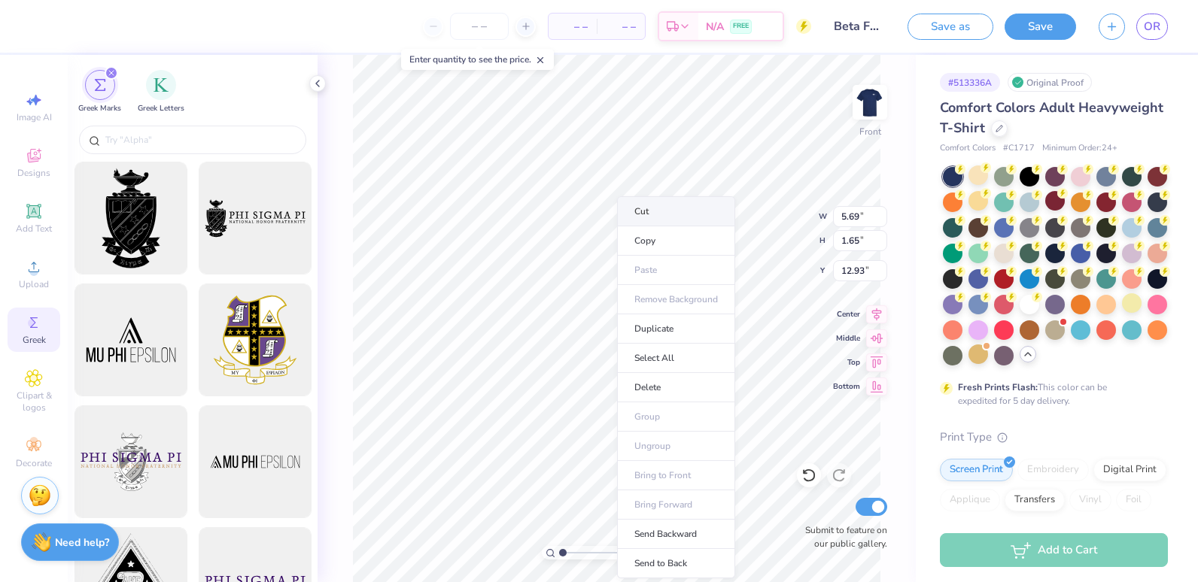
click at [675, 217] on li "Cut" at bounding box center [676, 211] width 118 height 30
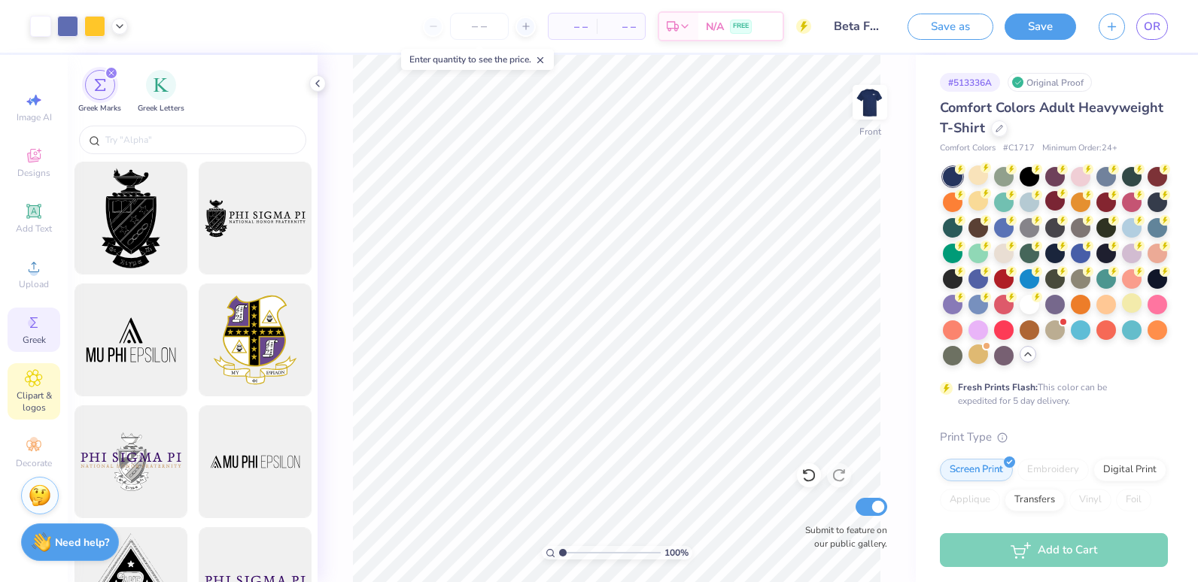
click at [38, 393] on span "Clipart & logos" at bounding box center [34, 402] width 53 height 24
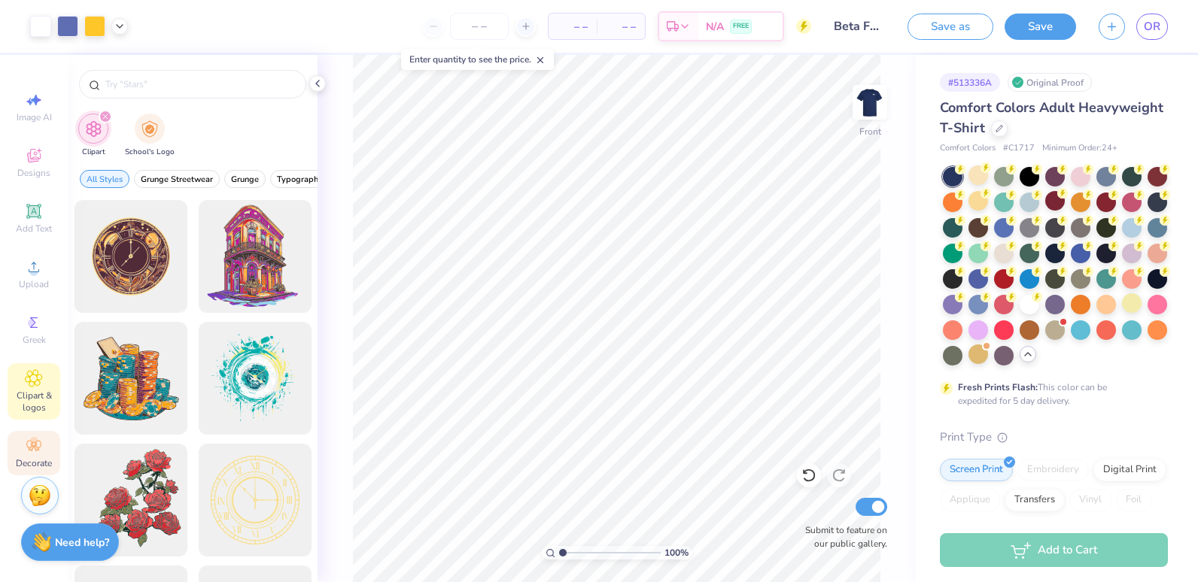
click at [35, 442] on circle at bounding box center [33, 441] width 8 height 8
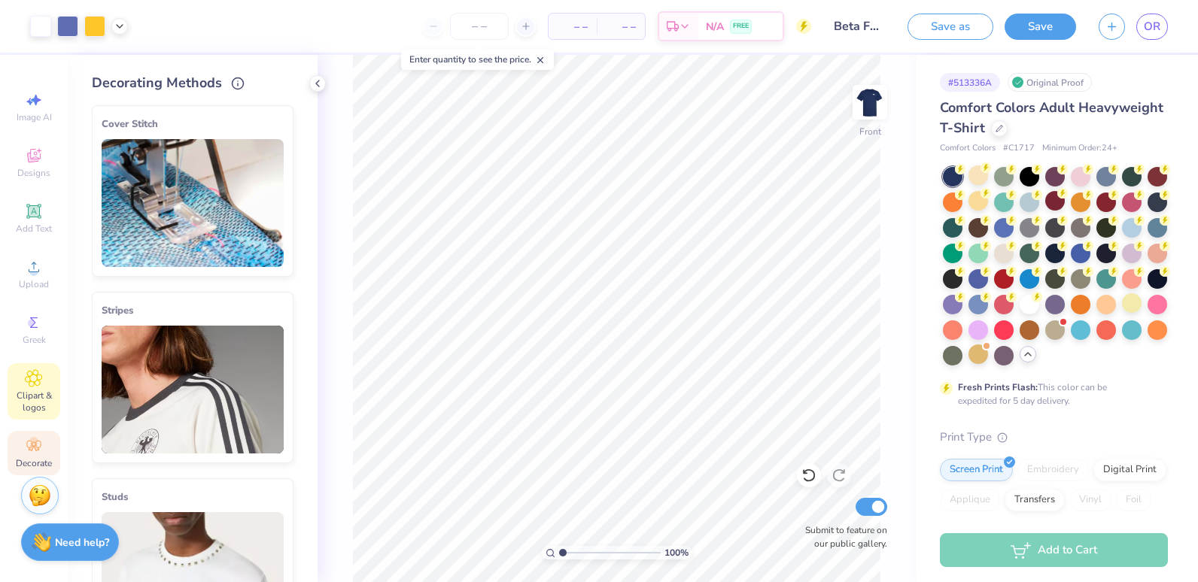
click at [32, 399] on span "Clipart & logos" at bounding box center [34, 402] width 53 height 24
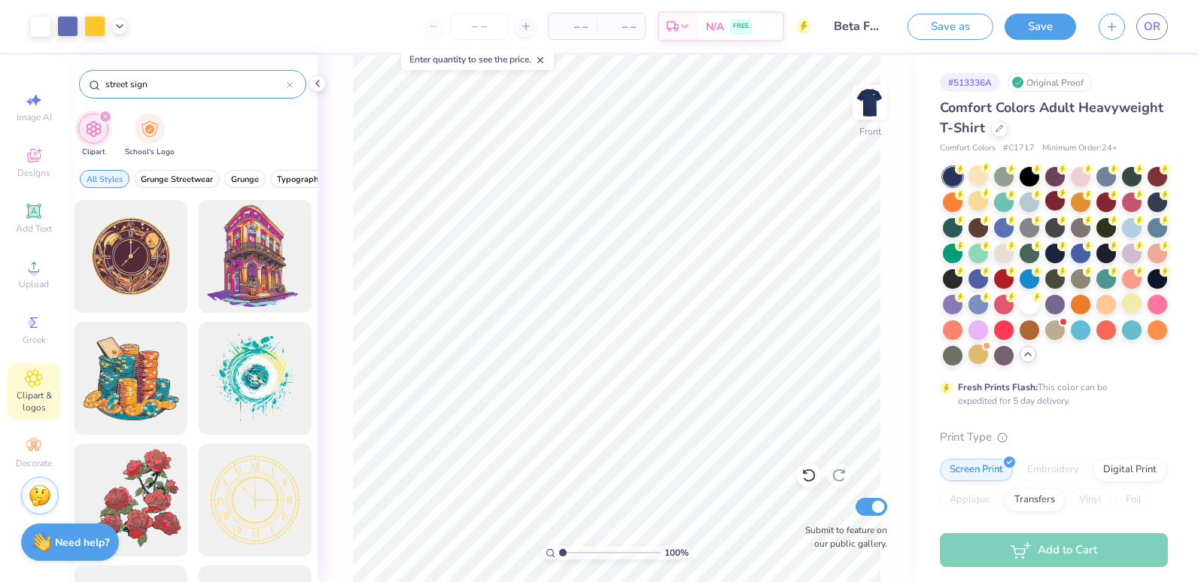
type input "street sign"
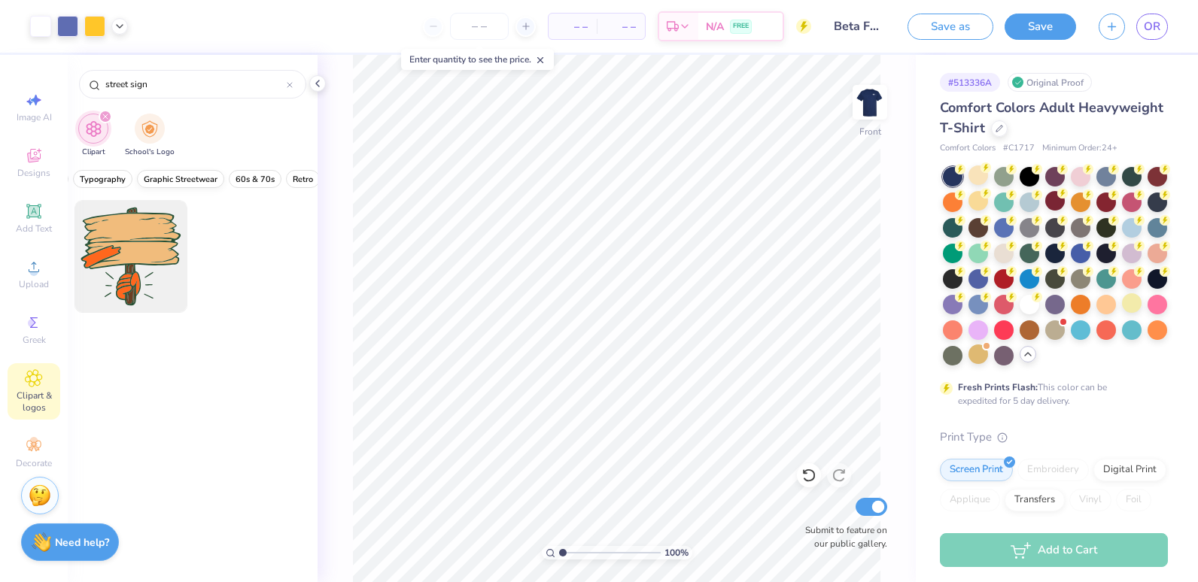
scroll to position [0, 220]
click at [266, 177] on button "Retro" at bounding box center [280, 179] width 34 height 18
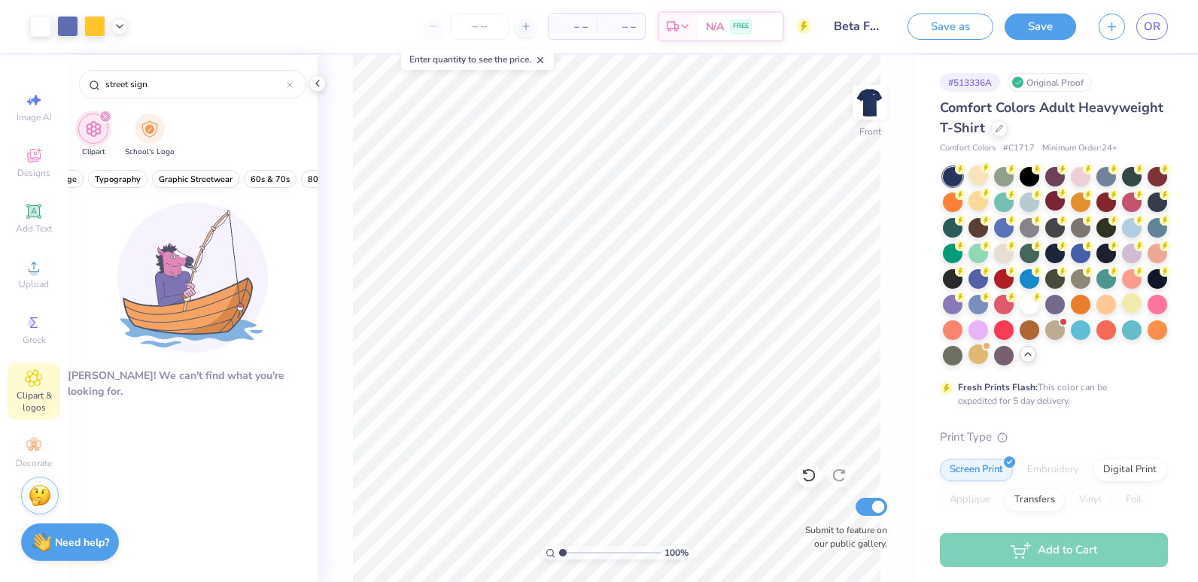
click at [193, 183] on span "Graphic Streetwear" at bounding box center [196, 179] width 74 height 11
click at [287, 84] on icon at bounding box center [290, 85] width 6 height 6
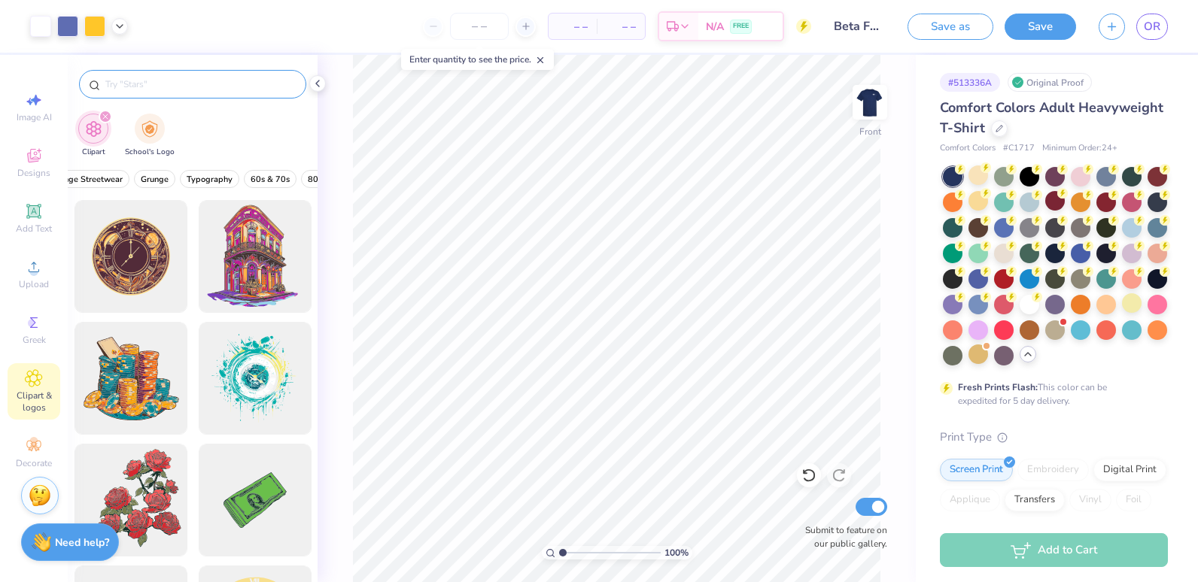
click at [216, 82] on input "text" at bounding box center [200, 84] width 193 height 15
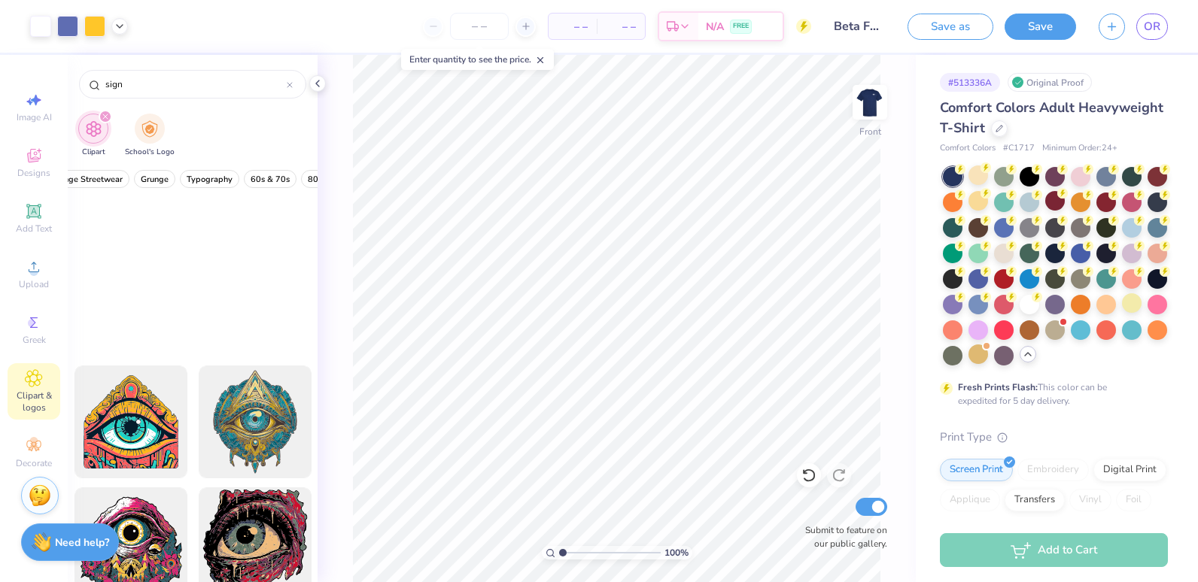
scroll to position [5543, 0]
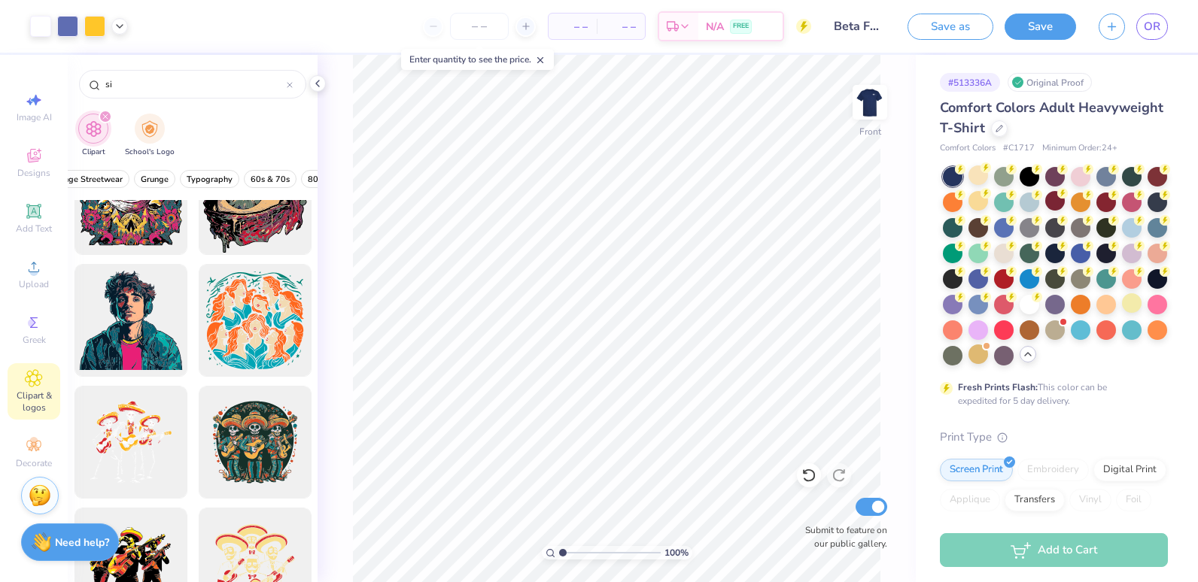
type input "s"
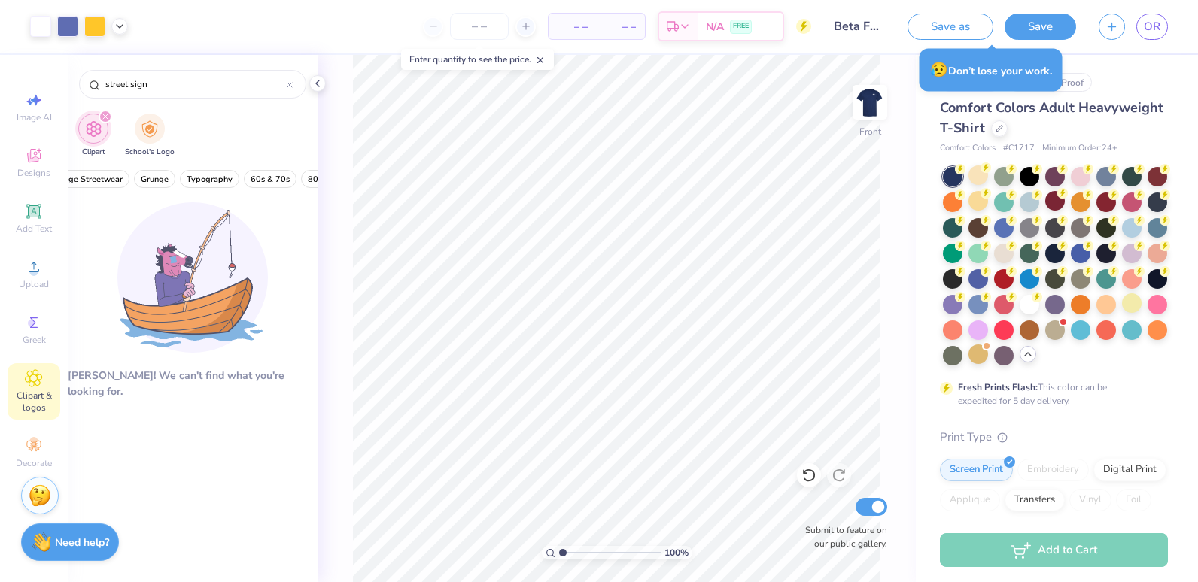
type input "street sign"
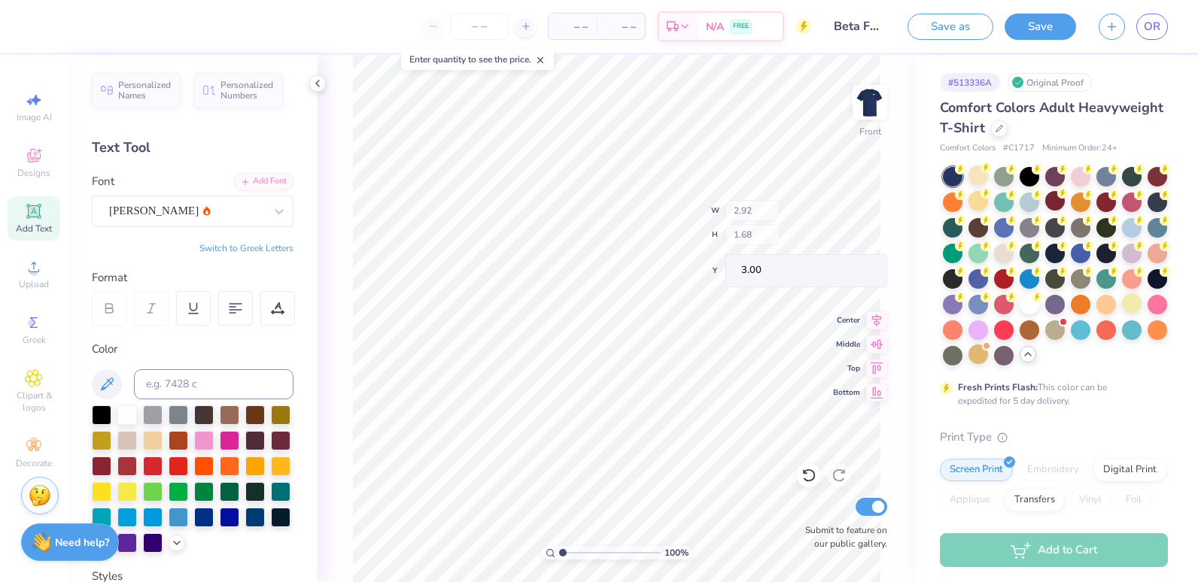
type input "3.00"
